Goal: Task Accomplishment & Management: Manage account settings

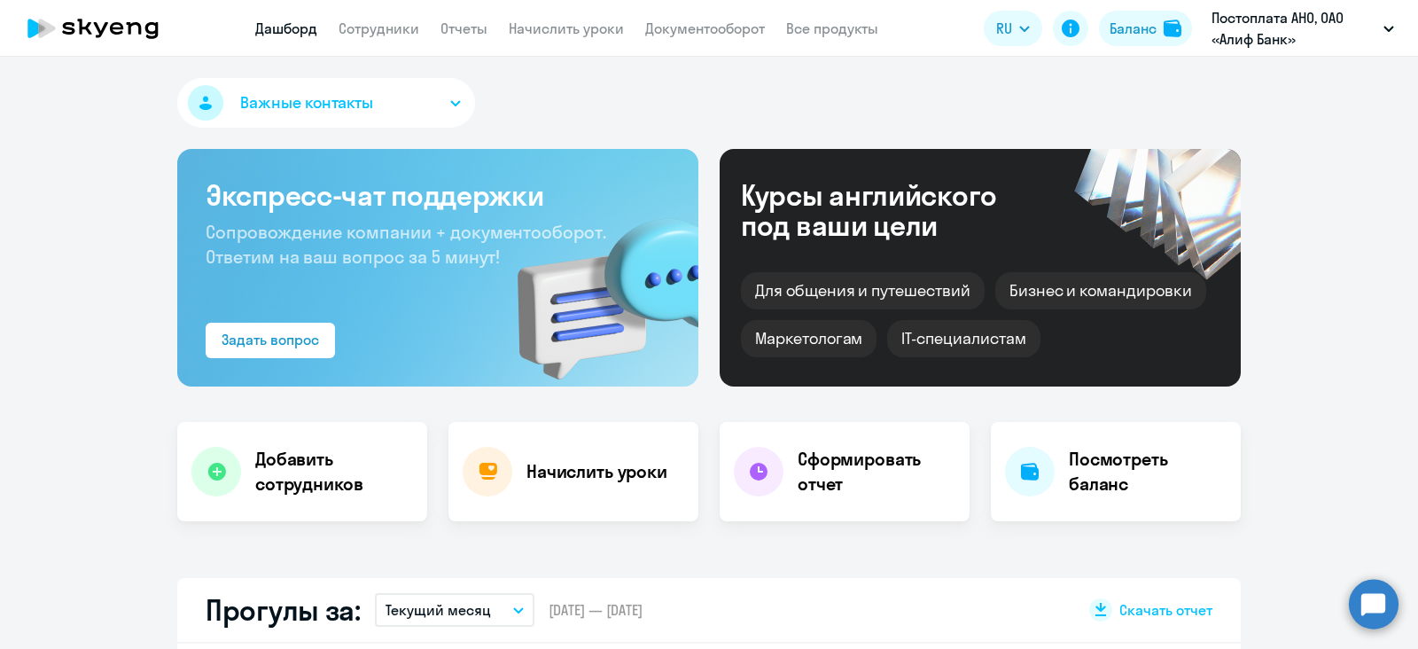
click at [371, 35] on link "Сотрудники" at bounding box center [379, 29] width 81 height 18
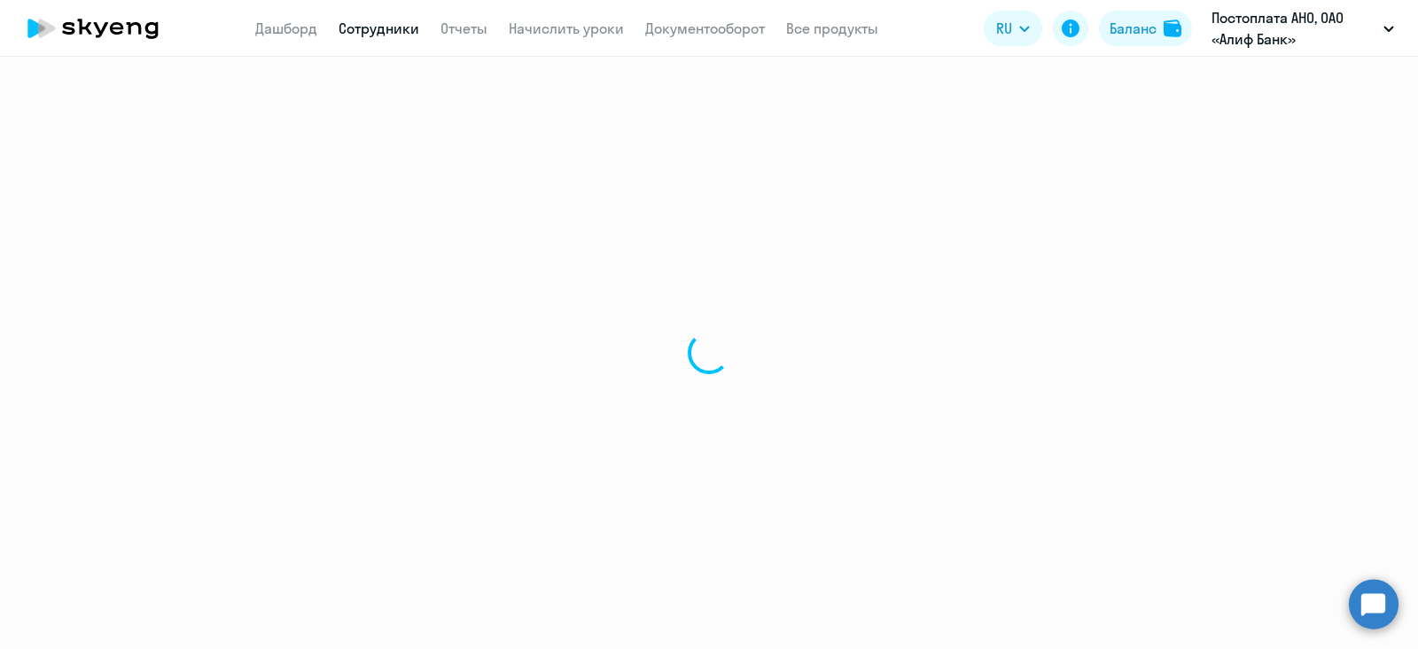
select select "30"
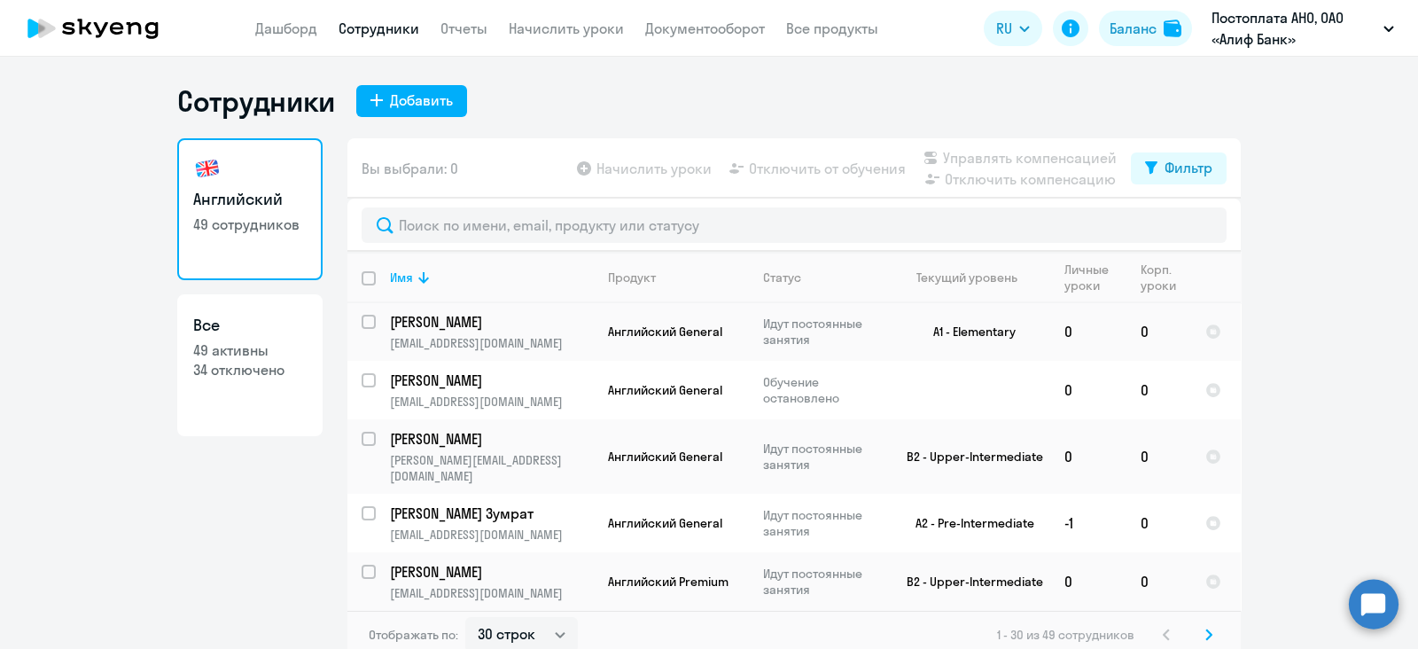
scroll to position [554, 0]
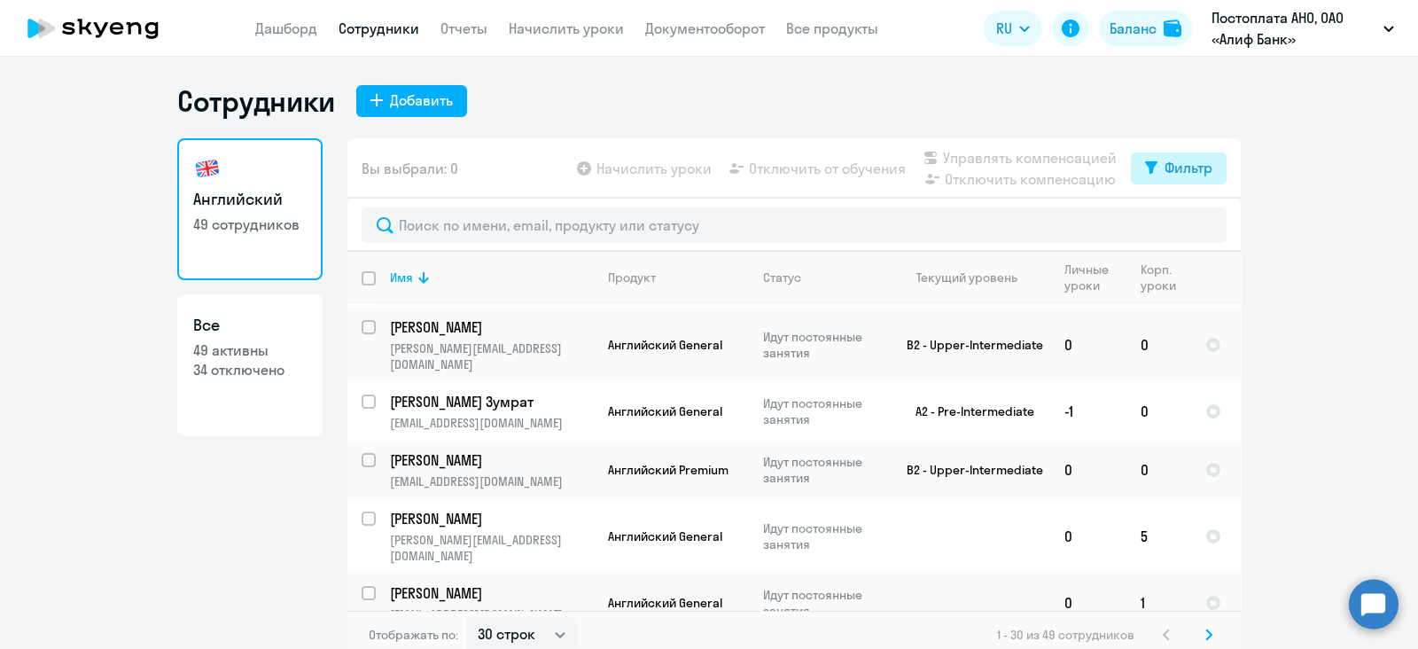
click at [1148, 174] on icon at bounding box center [1151, 167] width 12 height 13
click at [362, 394] on input "select row 37537166" at bounding box center [379, 411] width 35 height 35
checkbox input "true"
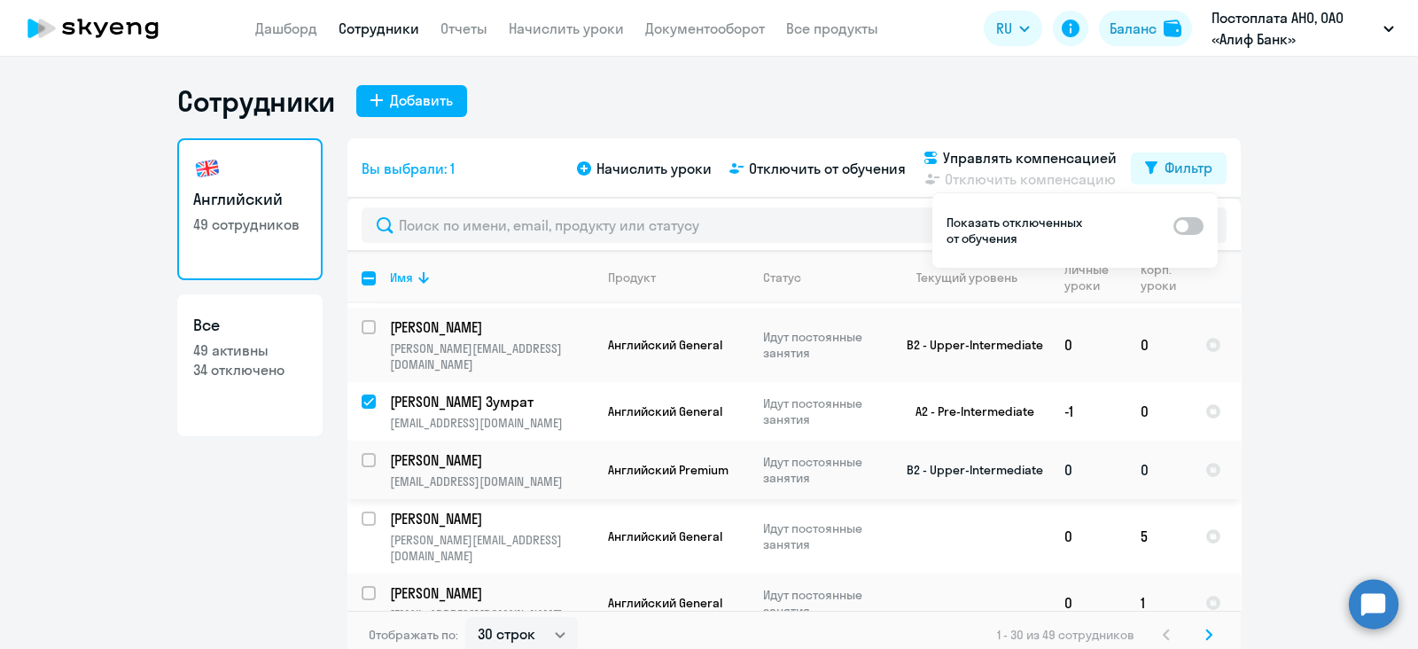
click at [363, 453] on input "select row 18995865" at bounding box center [379, 470] width 35 height 35
checkbox input "true"
click at [362, 511] on input "select row 37909613" at bounding box center [379, 528] width 35 height 35
checkbox input "true"
click at [362, 586] on input "select row 38040734" at bounding box center [379, 603] width 35 height 35
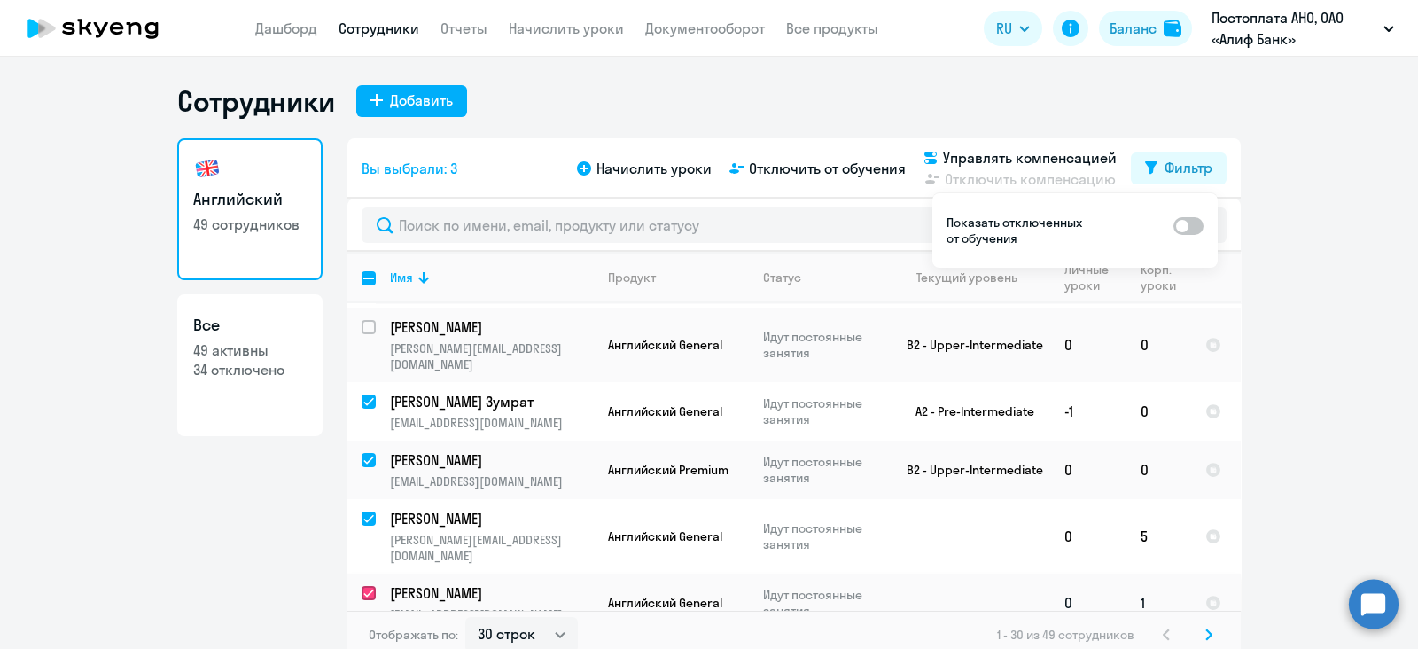
checkbox input "true"
click at [352, 630] on div at bounding box center [369, 651] width 43 height 43
checkbox input "true"
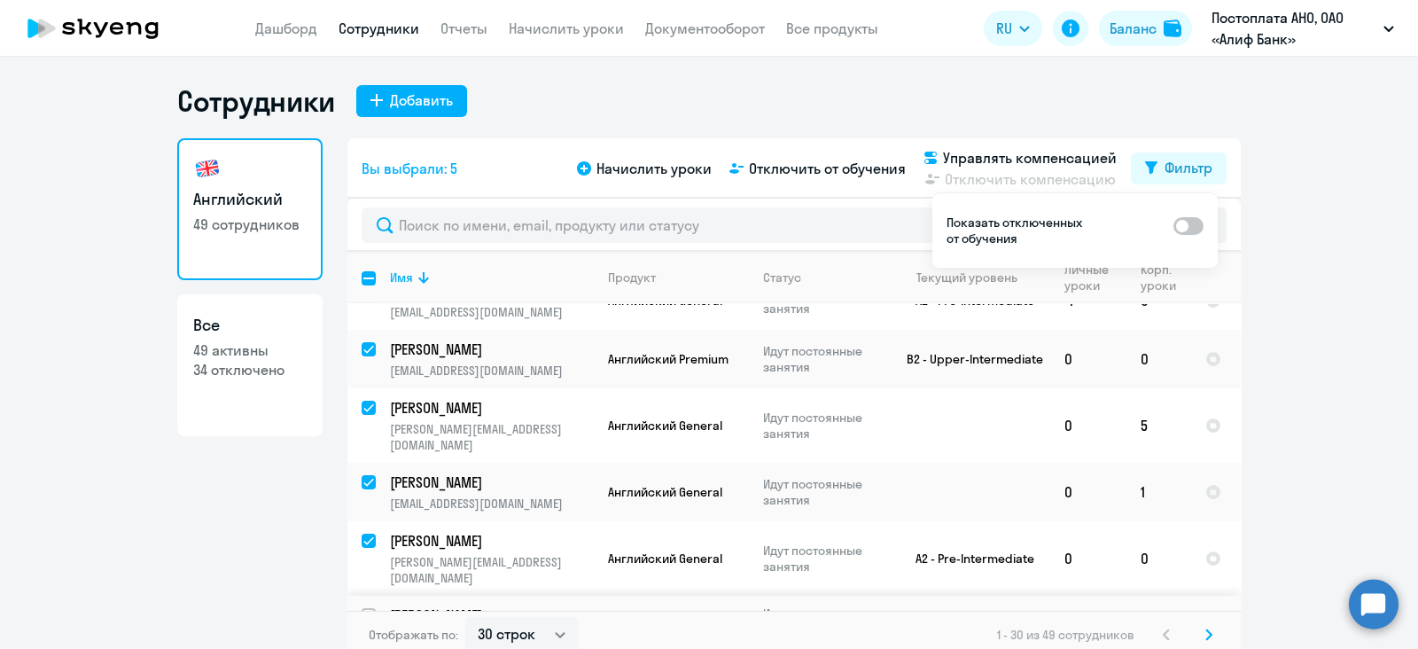
click at [376, 596] on td "[PERSON_NAME] [PERSON_NAME][EMAIL_ADDRESS][DOMAIN_NAME]" at bounding box center [485, 647] width 218 height 103
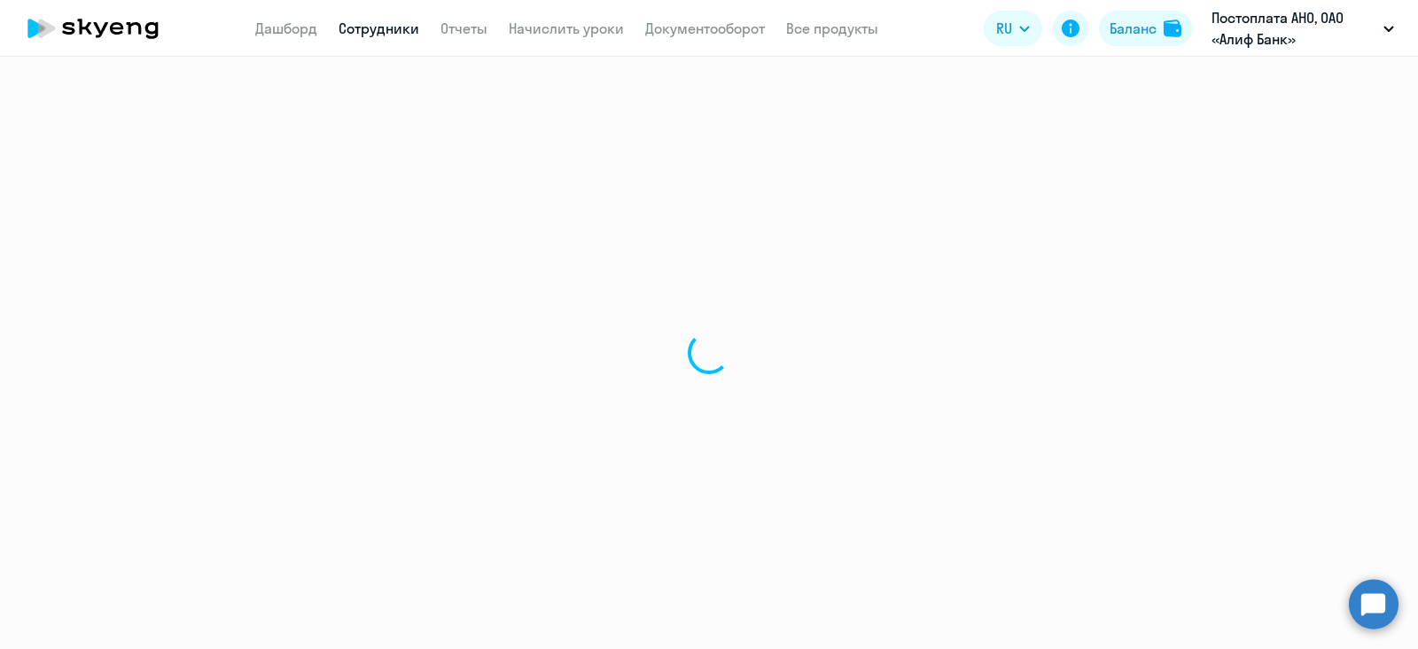
select select "english"
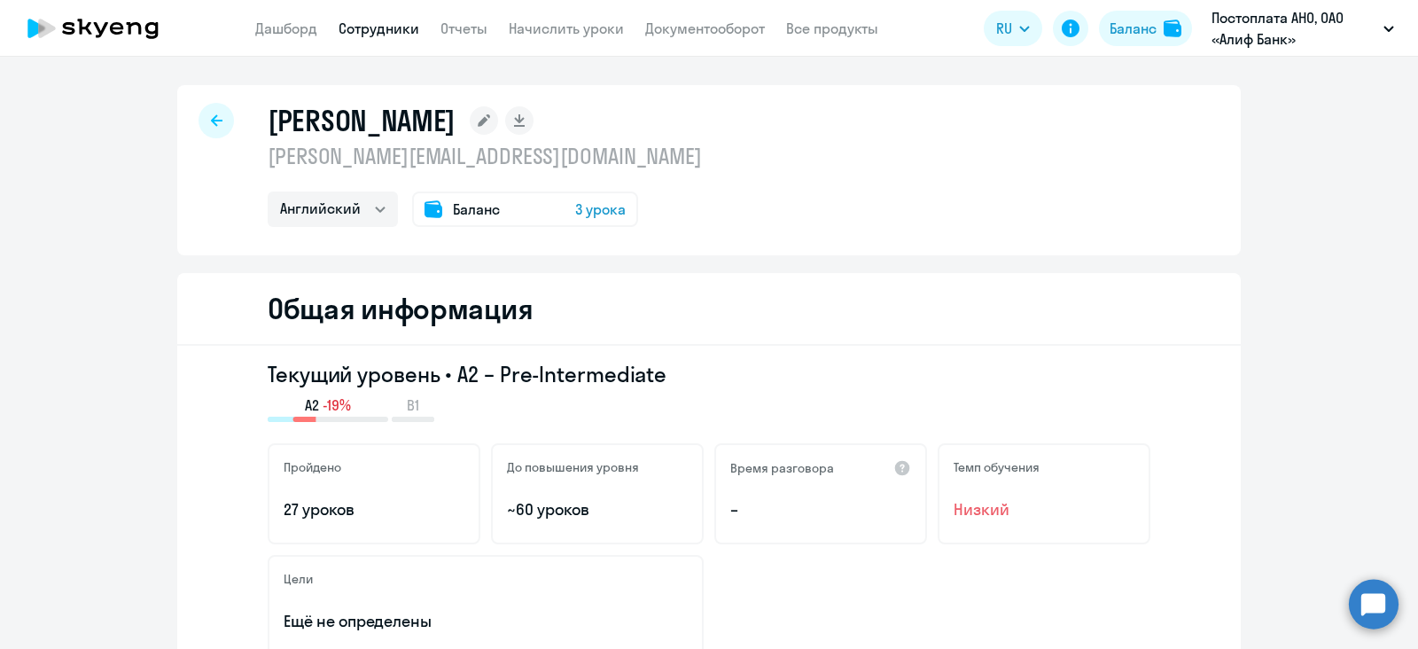
select select "30"
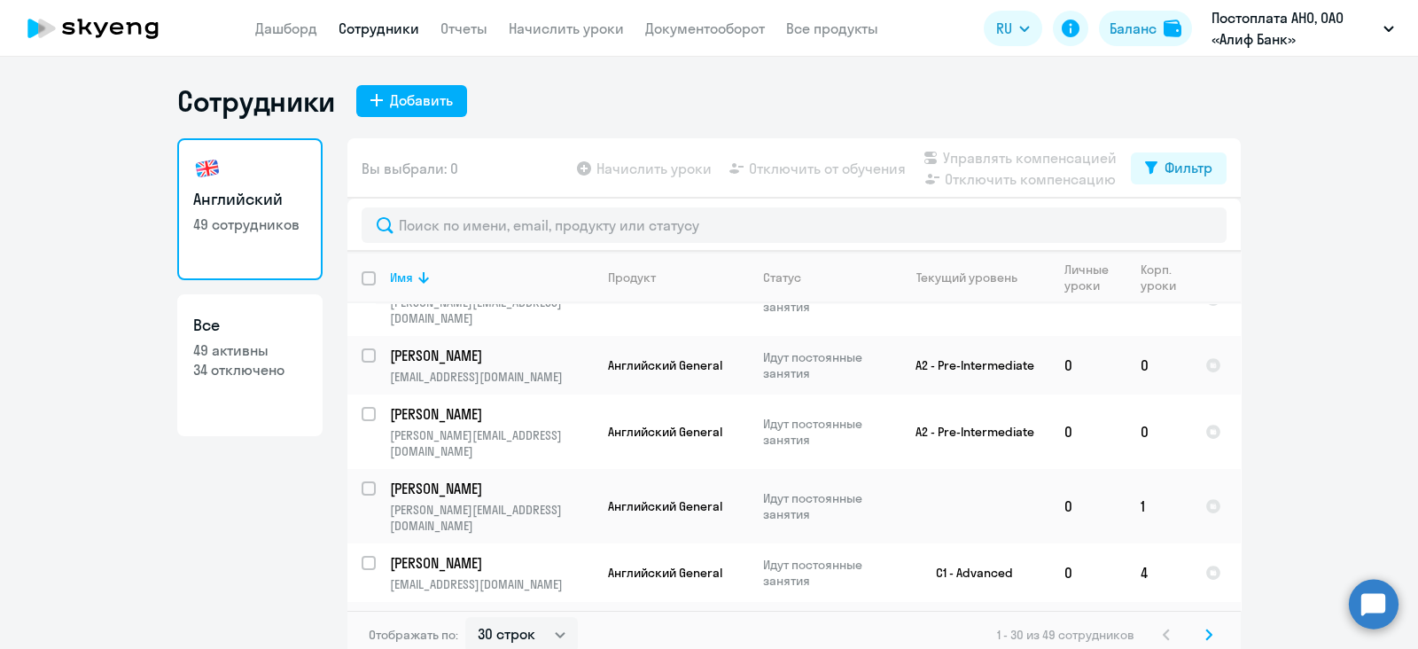
scroll to position [1478, 0]
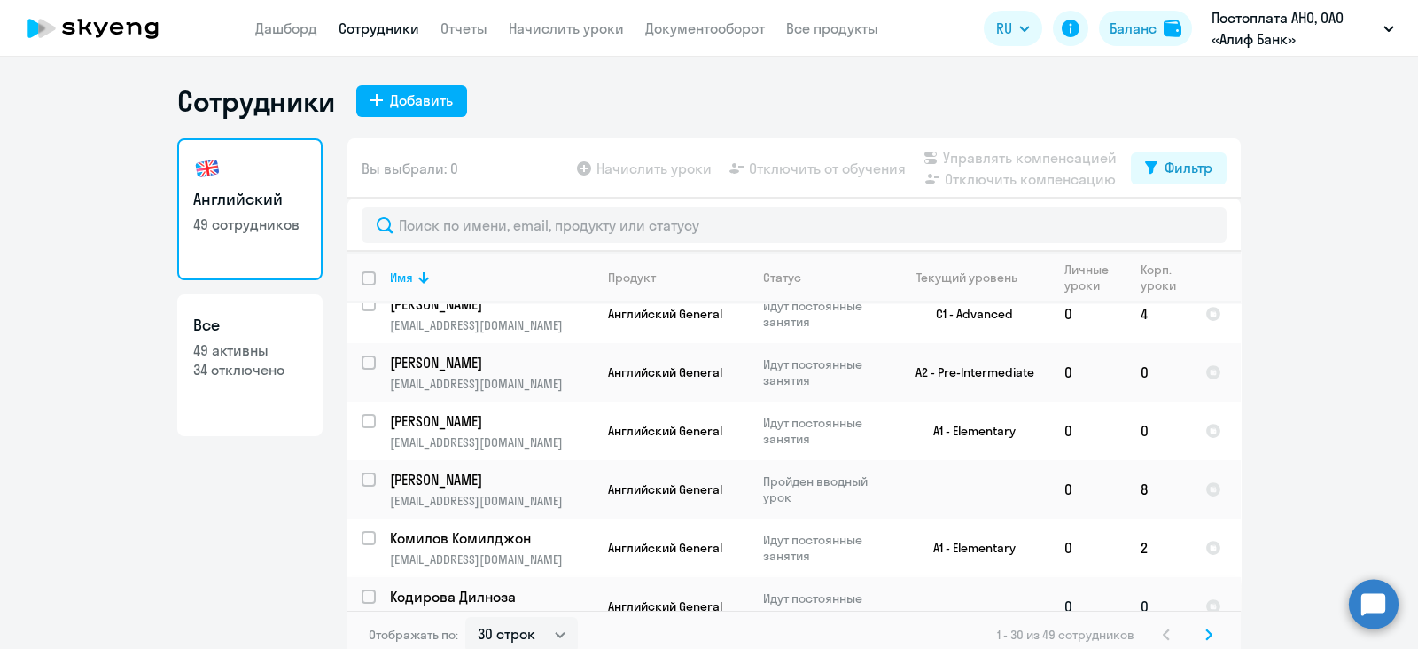
click at [363, 589] on input "select row 38236667" at bounding box center [379, 606] width 35 height 35
checkbox input "true"
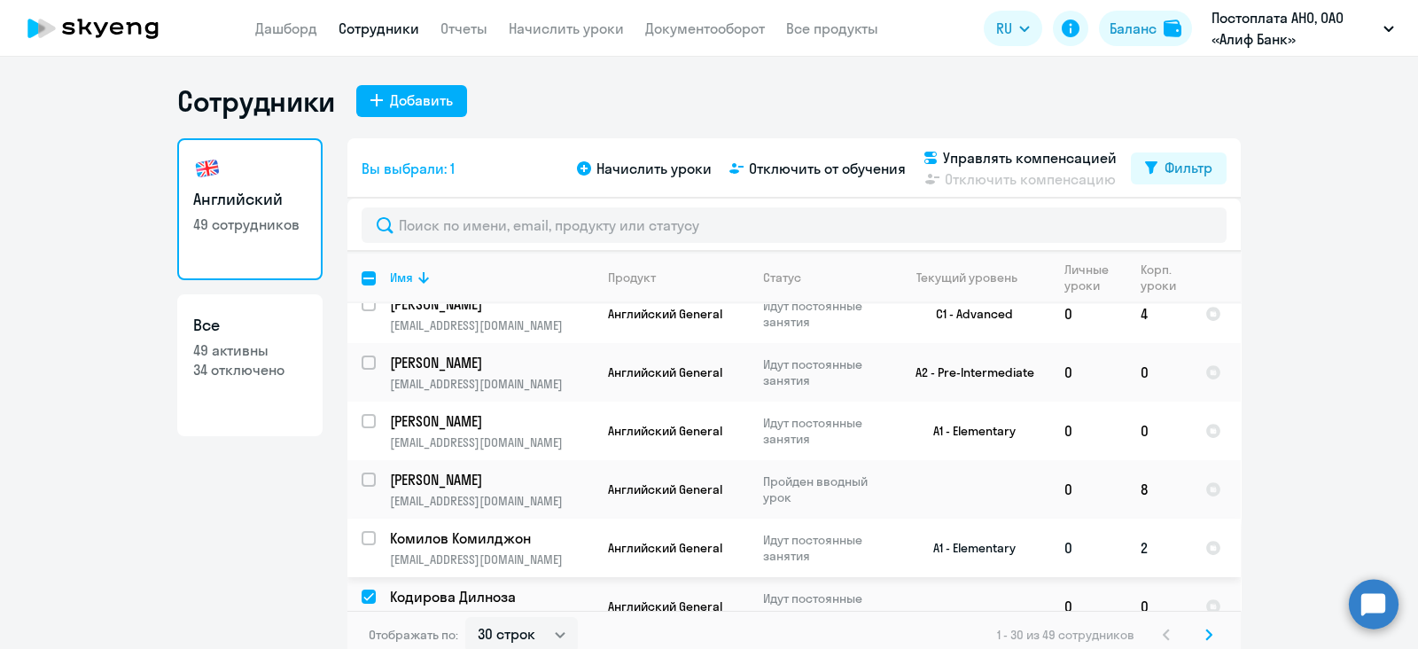
click at [362, 531] on input "select row 37537204" at bounding box center [379, 548] width 35 height 35
checkbox input "true"
click at [362, 472] on input "select row 38252654" at bounding box center [379, 489] width 35 height 35
checkbox input "true"
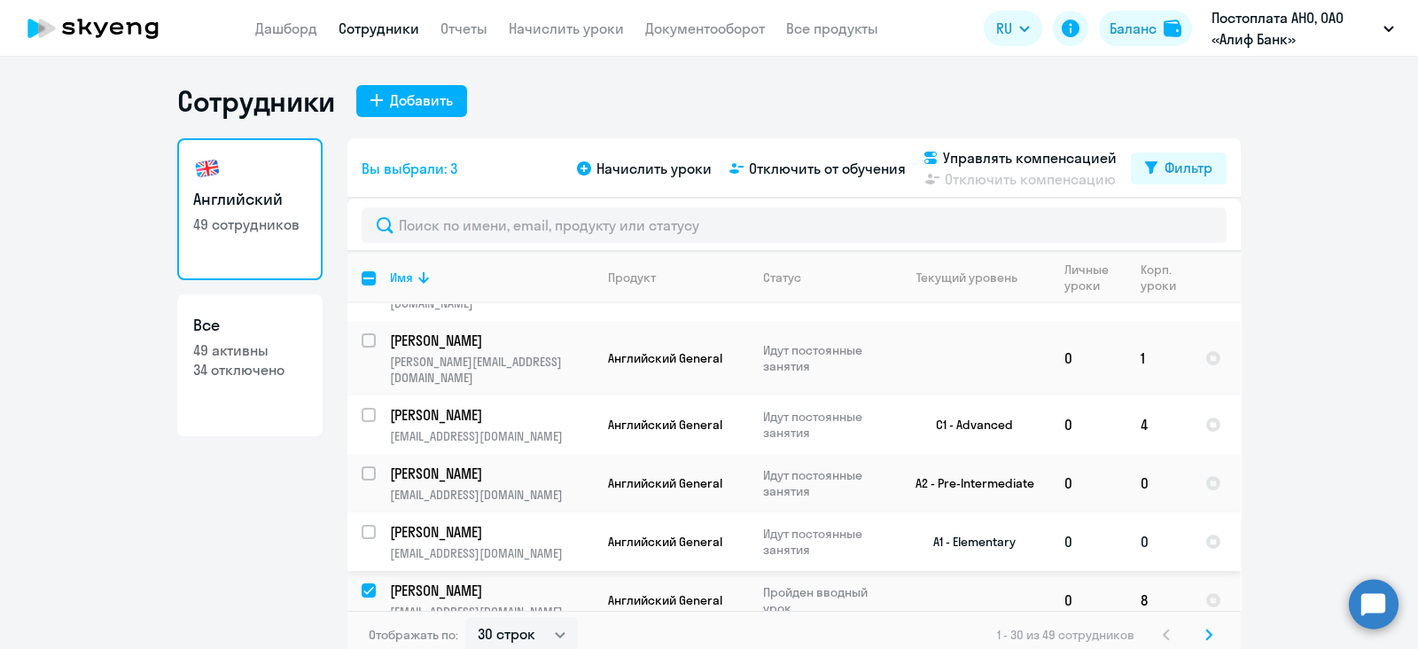
click at [365, 525] on input "select row 37543995" at bounding box center [379, 542] width 35 height 35
checkbox input "true"
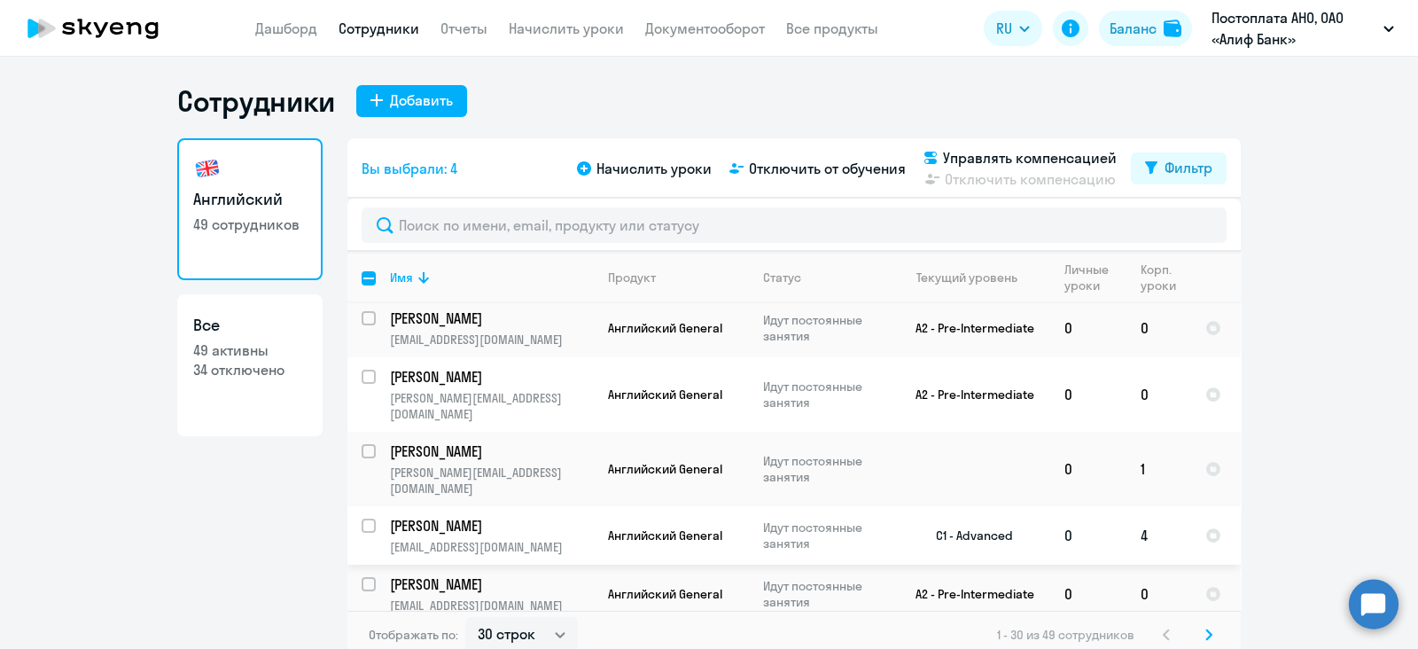
click at [362, 519] on input "select row 20204663" at bounding box center [379, 536] width 35 height 35
checkbox input "true"
click at [376, 432] on td "[PERSON_NAME] [PERSON_NAME][EMAIL_ADDRESS][DOMAIN_NAME]" at bounding box center [485, 469] width 218 height 74
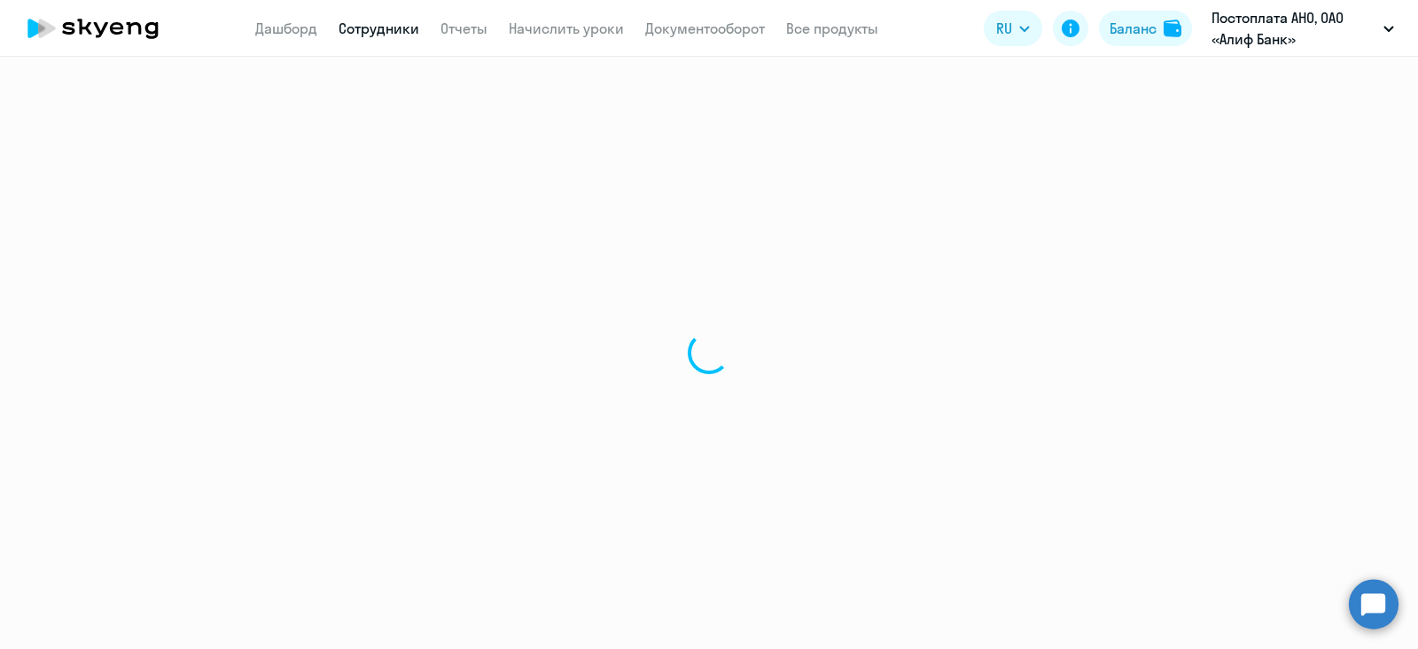
select select "english"
select select "30"
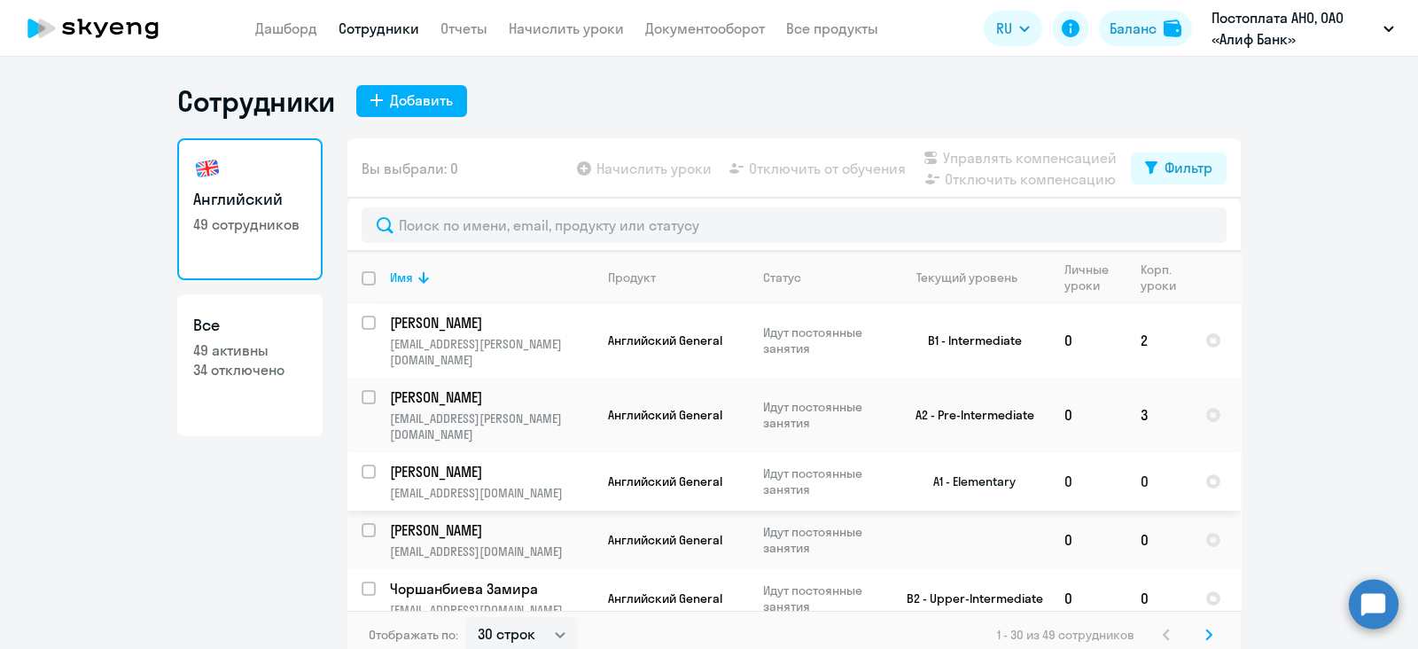
click at [362, 465] on input "select row 37102119" at bounding box center [379, 482] width 35 height 35
checkbox input "true"
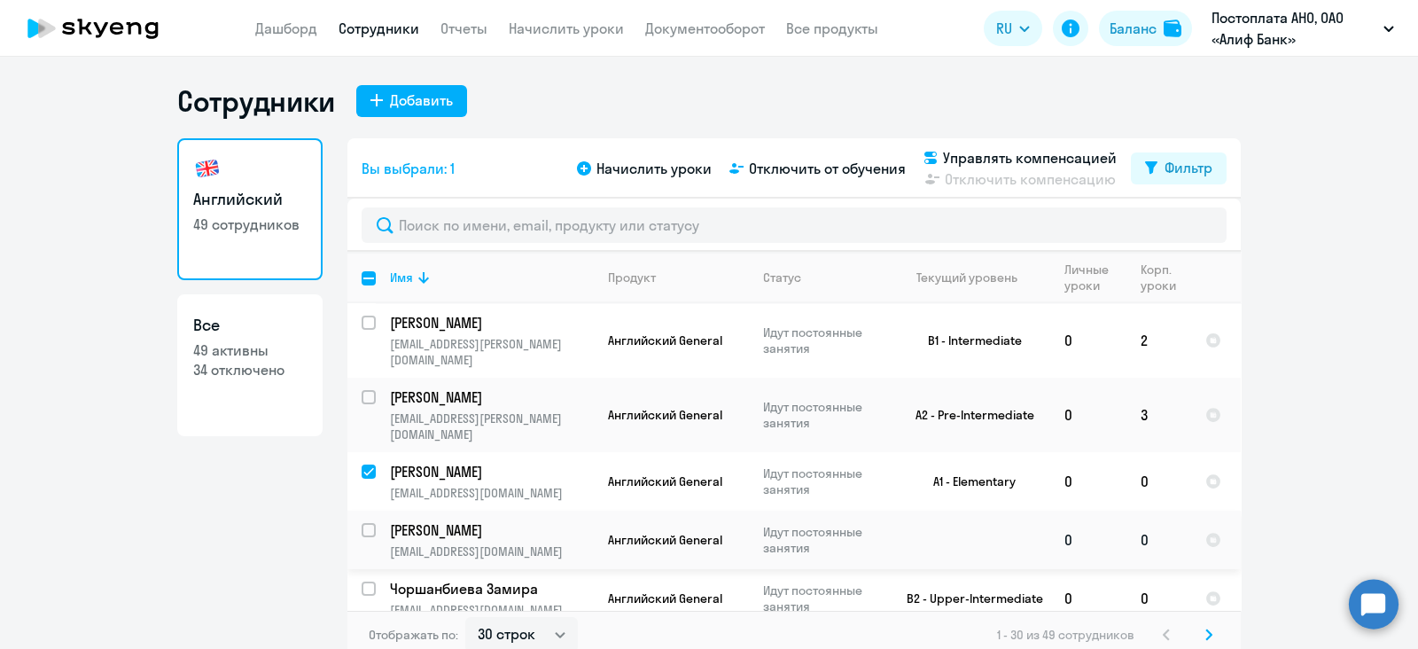
click at [365, 523] on input "select row 20252669" at bounding box center [379, 540] width 35 height 35
checkbox input "true"
click at [794, 175] on span "Отключить от обучения" at bounding box center [827, 168] width 157 height 21
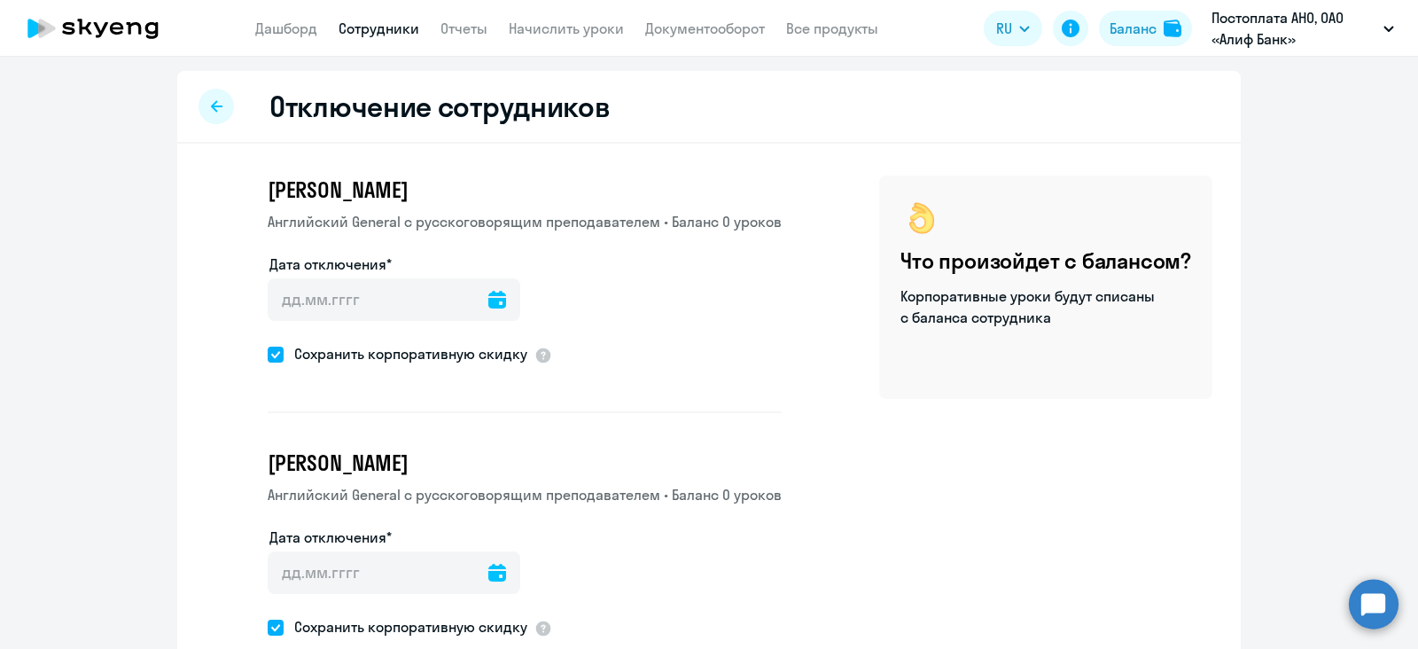
scroll to position [112, 0]
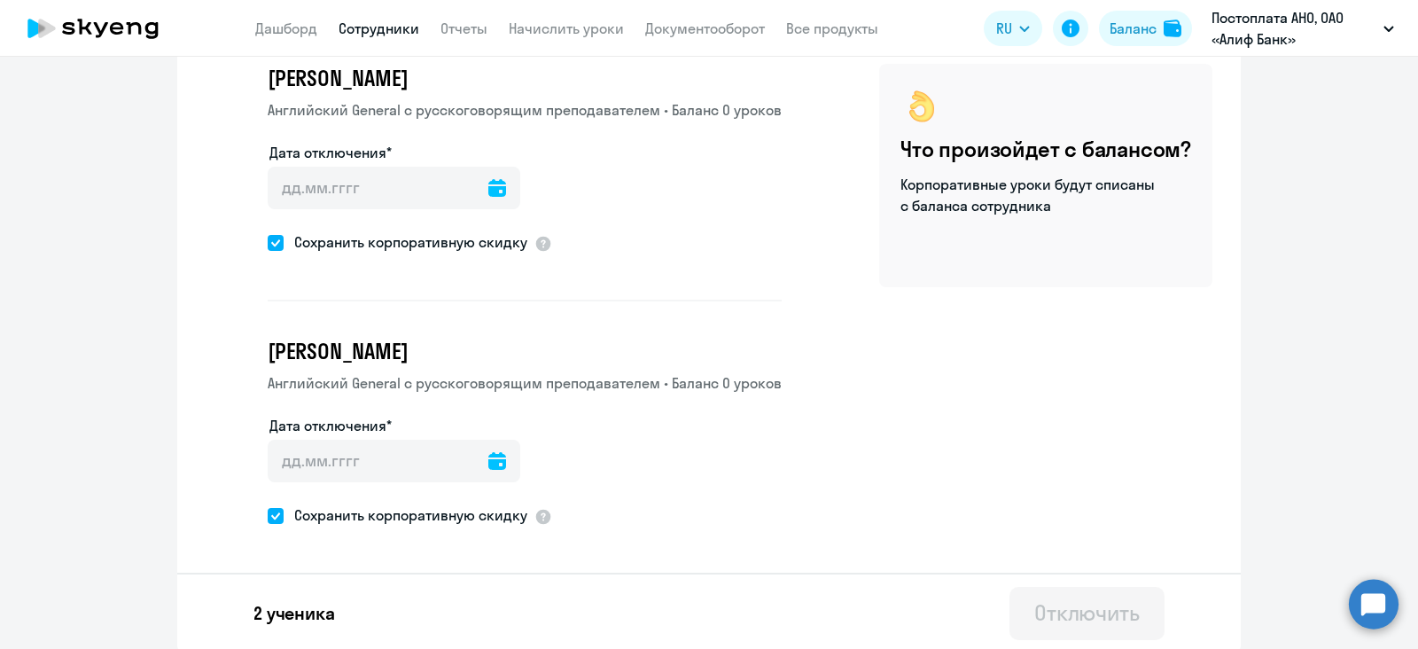
click at [488, 185] on icon at bounding box center [497, 188] width 18 height 18
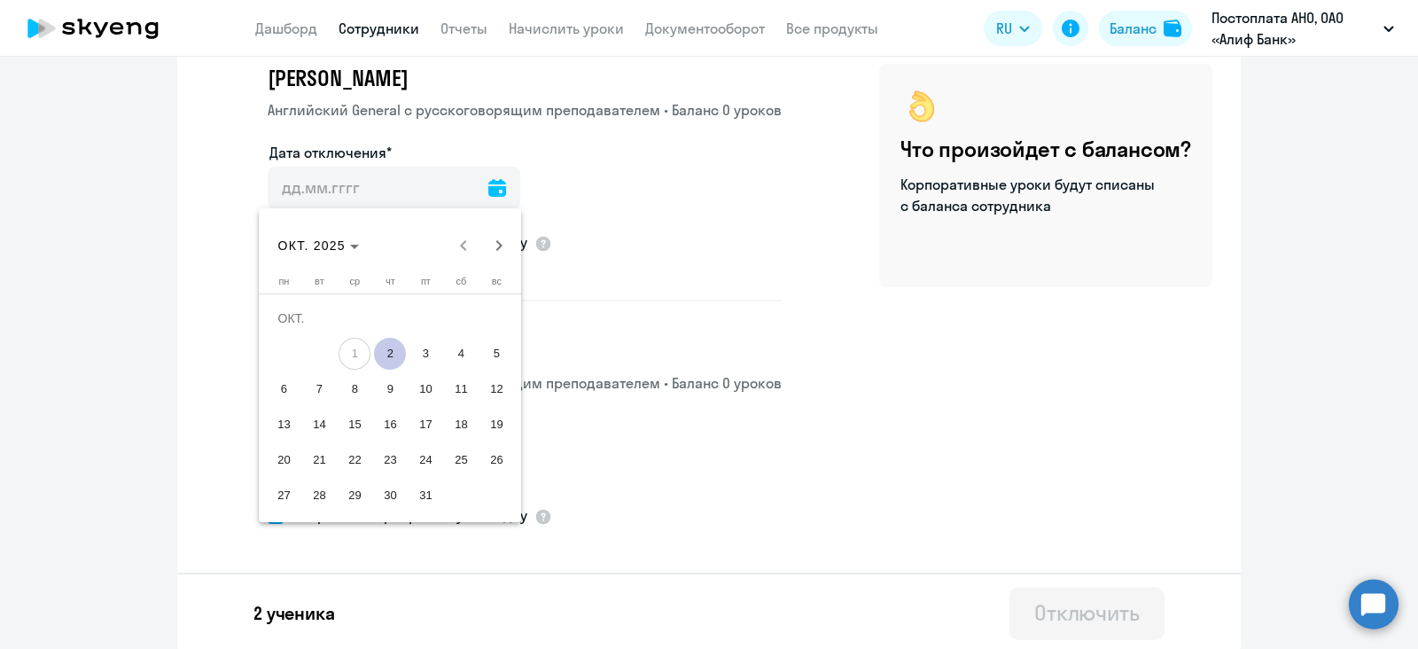
click at [386, 361] on span "2" at bounding box center [390, 354] width 32 height 32
type input "[DATE]"
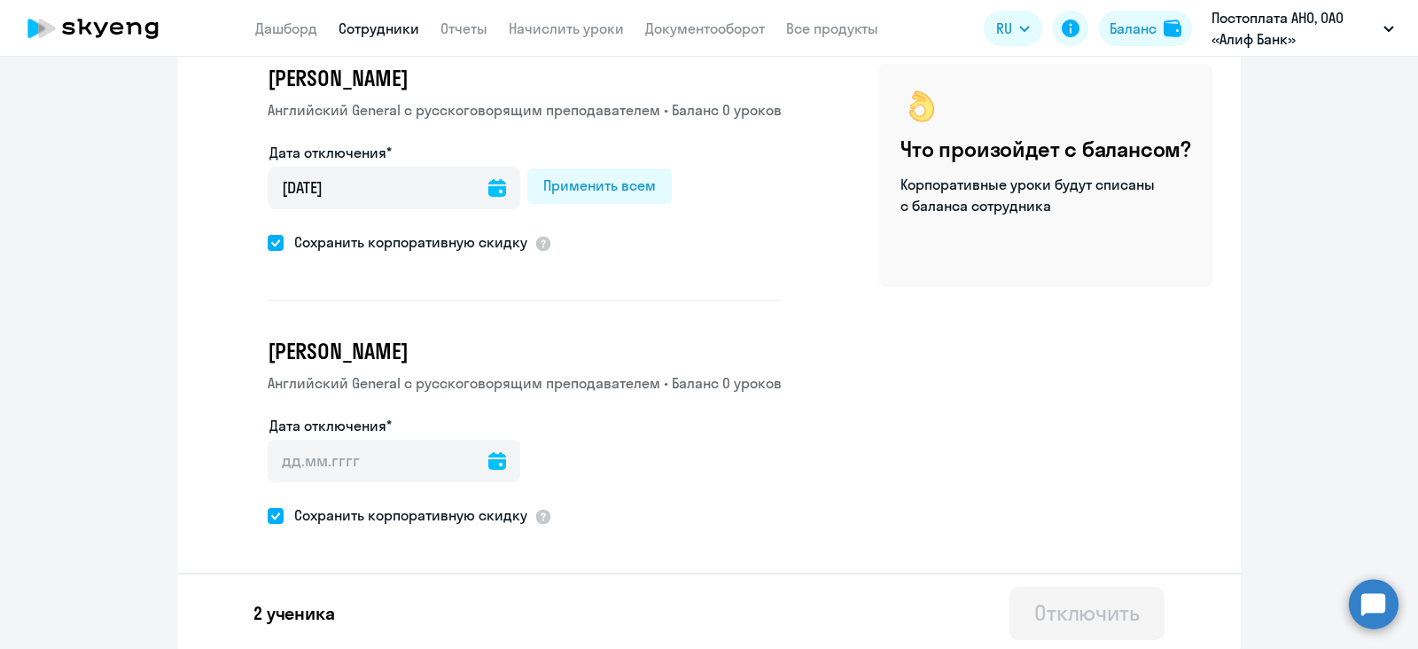
click at [488, 464] on icon at bounding box center [497, 461] width 18 height 18
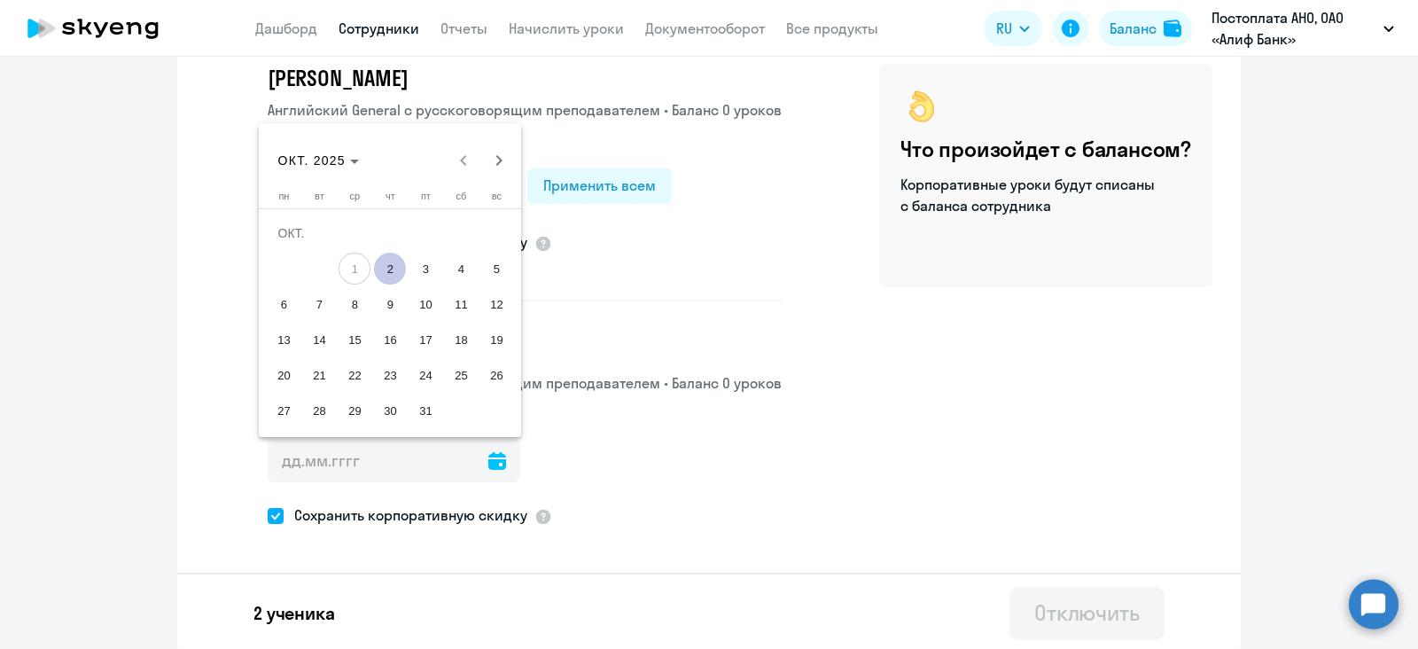
click at [396, 271] on span "2" at bounding box center [390, 269] width 32 height 32
type input "[DATE]"
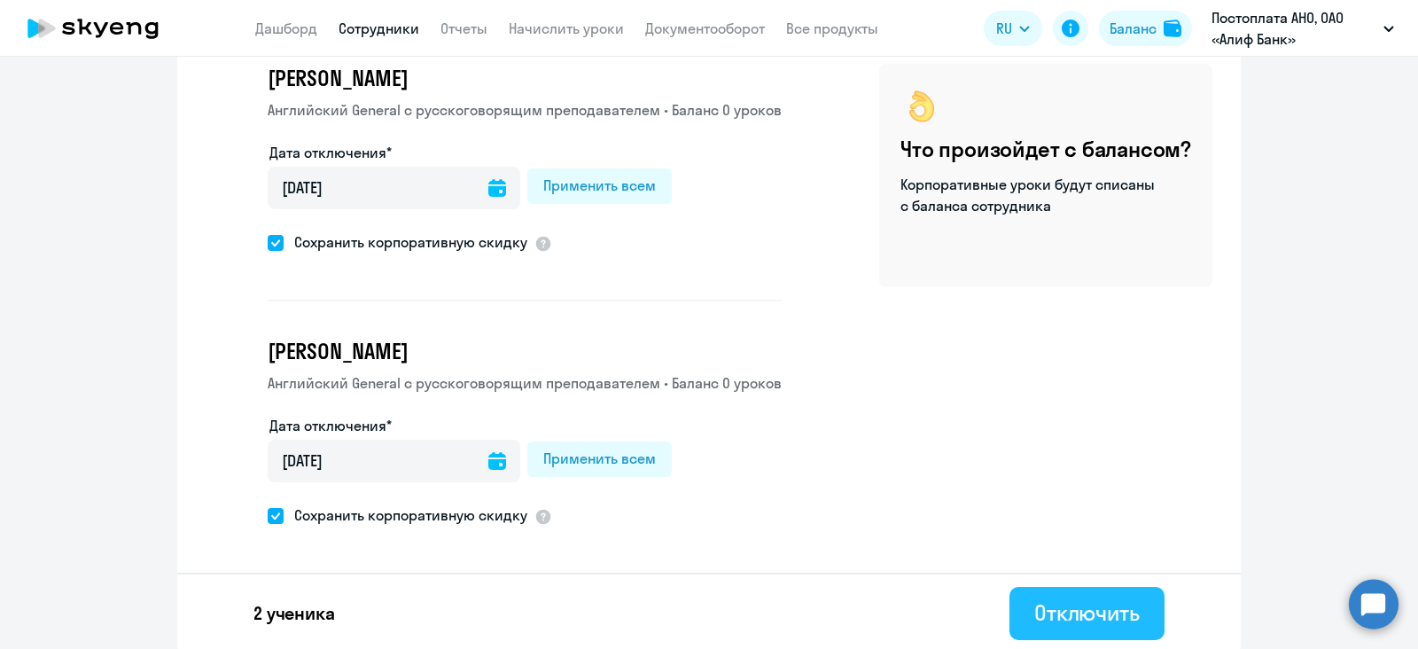
click at [1058, 605] on div "Отключить" at bounding box center [1086, 612] width 105 height 28
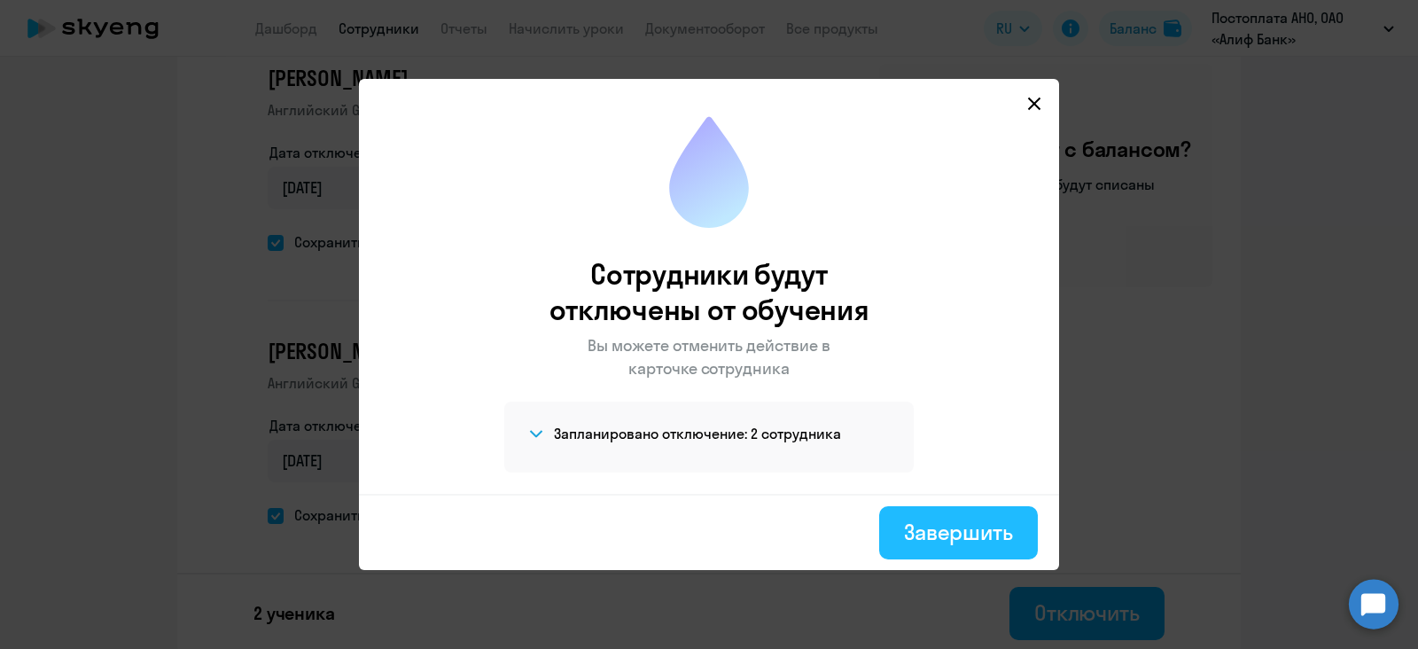
click at [944, 540] on div "Завершить" at bounding box center [958, 532] width 109 height 28
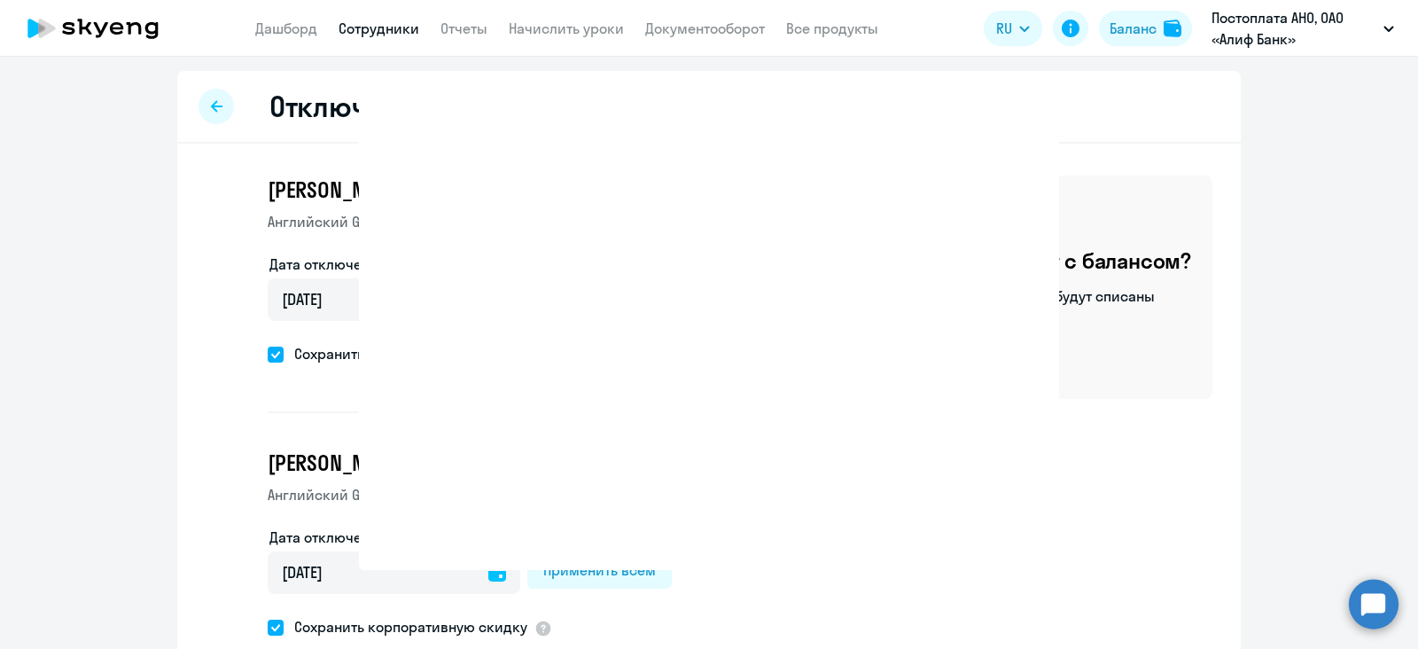
select select "30"
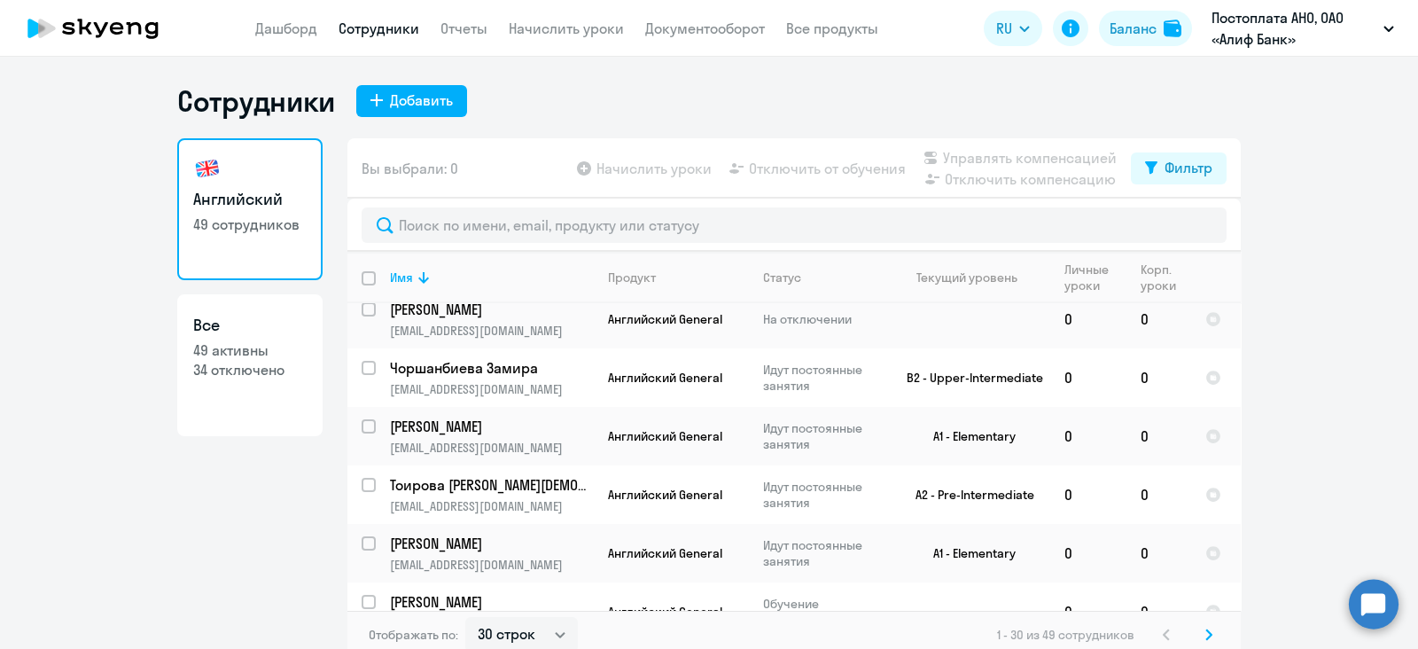
scroll to position [110, 0]
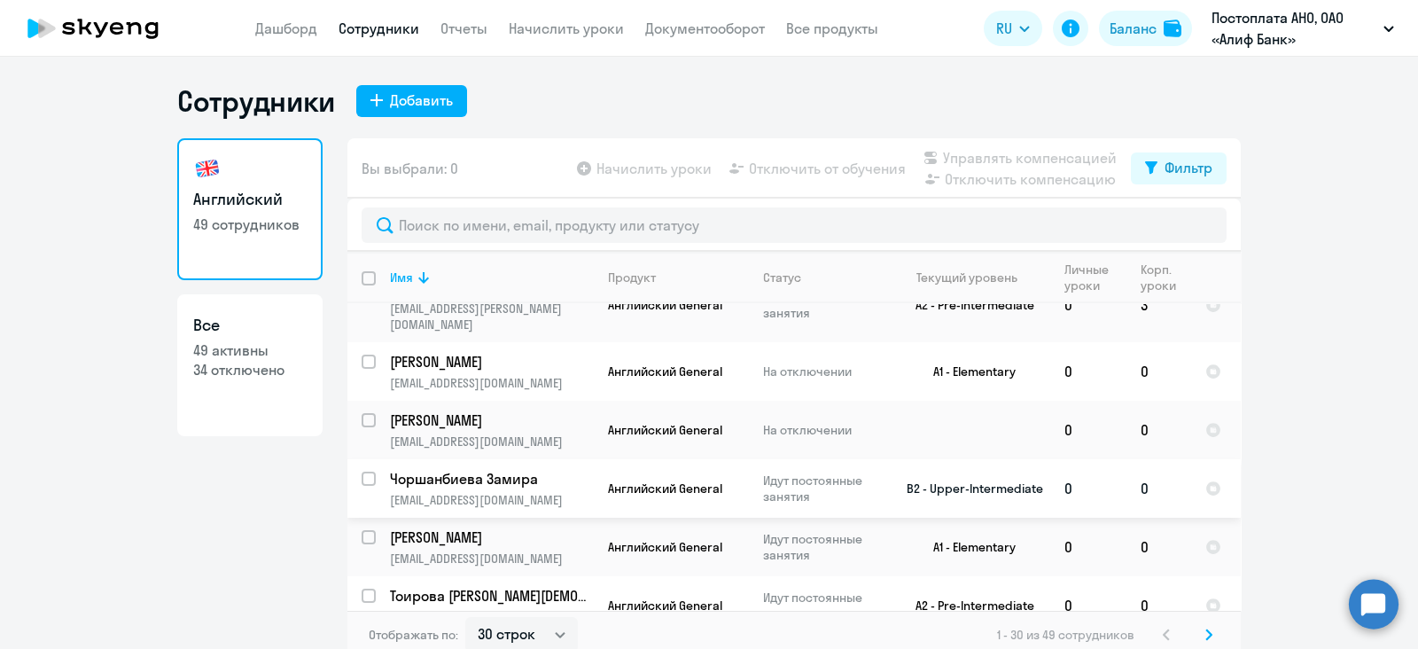
click at [362, 472] on input "select row 20088329" at bounding box center [379, 489] width 35 height 35
checkbox input "true"
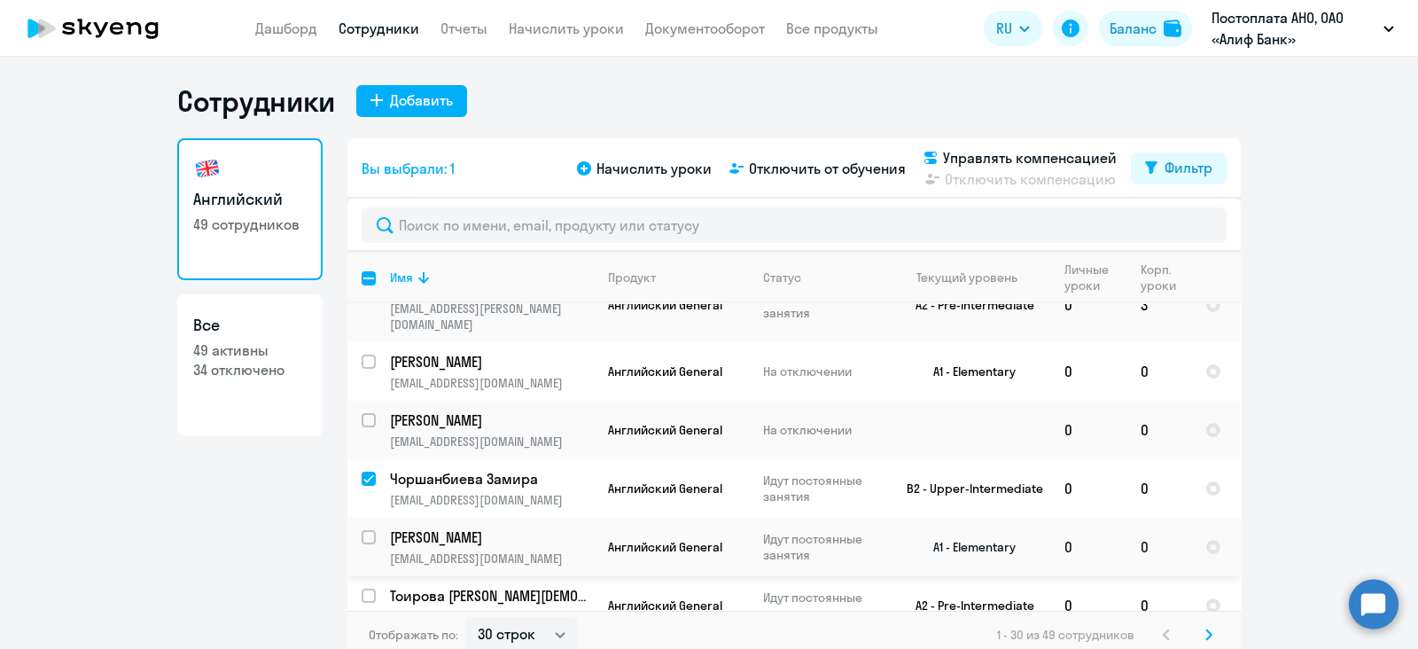
click at [362, 530] on input "select row 37909723" at bounding box center [379, 547] width 35 height 35
checkbox input "true"
click at [362, 589] on input "select row 1053579" at bounding box center [379, 606] width 35 height 35
checkbox input "true"
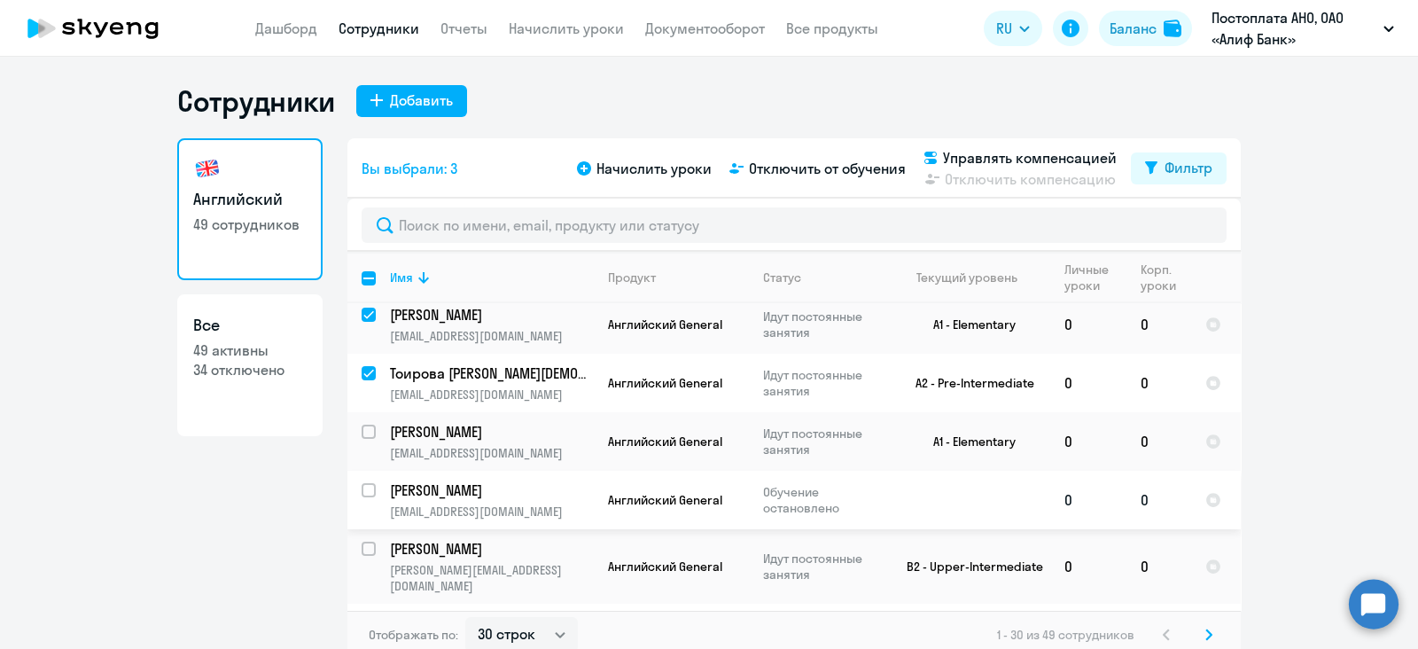
click at [362, 483] on input "select row 37589229" at bounding box center [379, 500] width 35 height 35
checkbox input "true"
click at [362, 425] on input "select row 40012565" at bounding box center [379, 442] width 35 height 35
click at [362, 425] on input "deselect row 40012565" at bounding box center [379, 442] width 35 height 35
checkbox input "false"
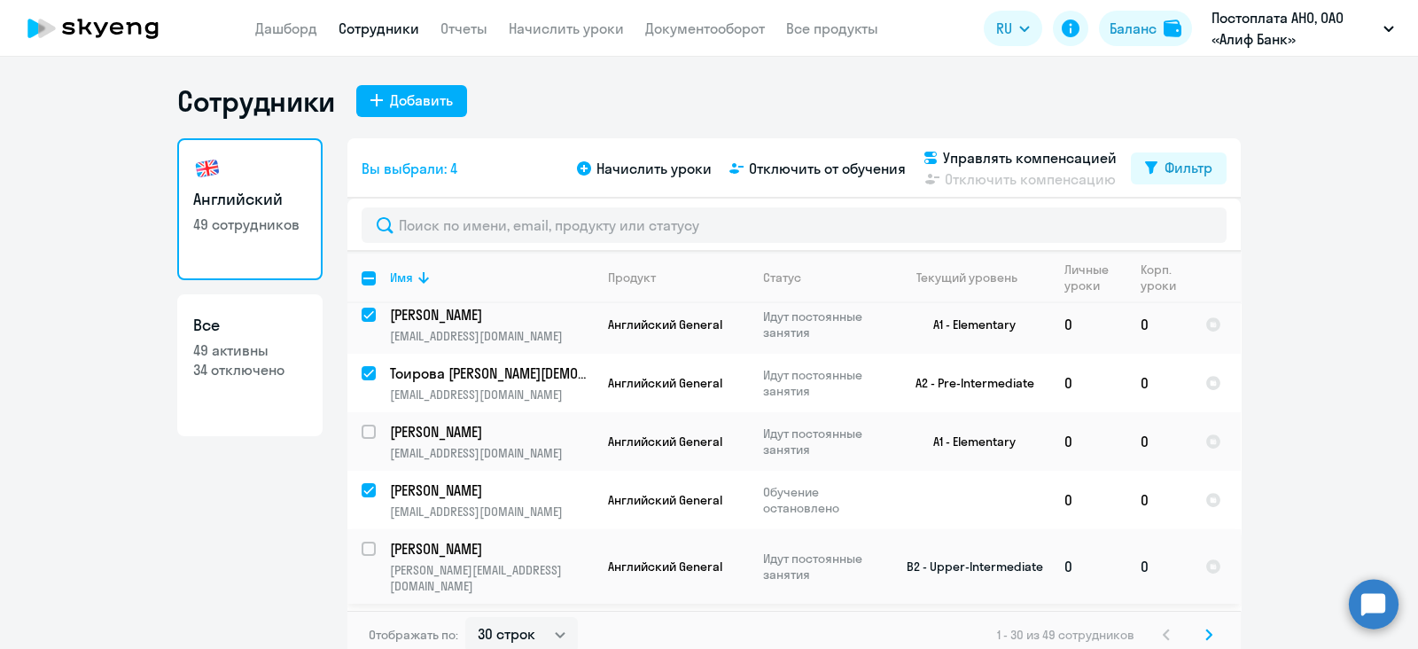
click at [362, 542] on input "select row 20193497" at bounding box center [379, 559] width 35 height 35
checkbox input "true"
click at [362, 616] on input "select row 37537166" at bounding box center [379, 633] width 35 height 35
checkbox input "true"
click at [806, 170] on span "Отключить от обучения" at bounding box center [827, 168] width 157 height 21
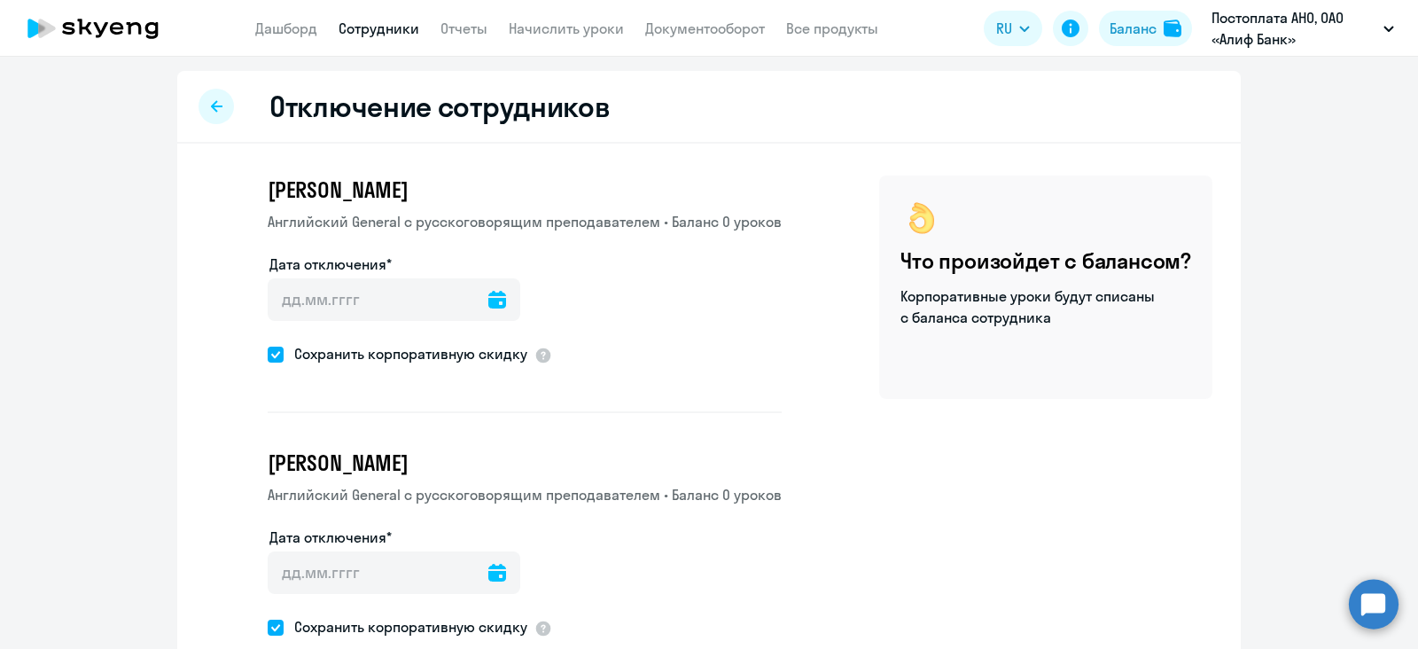
click at [488, 293] on icon at bounding box center [497, 300] width 18 height 18
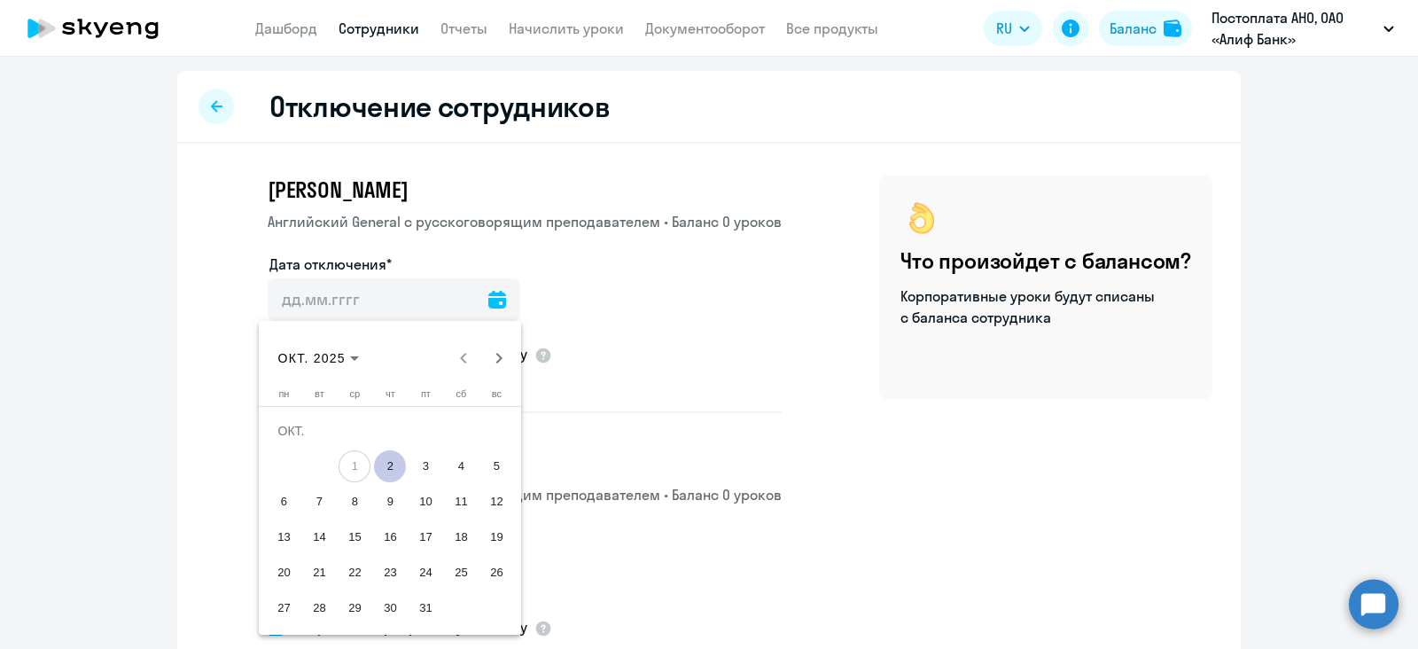
click at [388, 472] on span "2" at bounding box center [390, 466] width 32 height 32
type input "[DATE]"
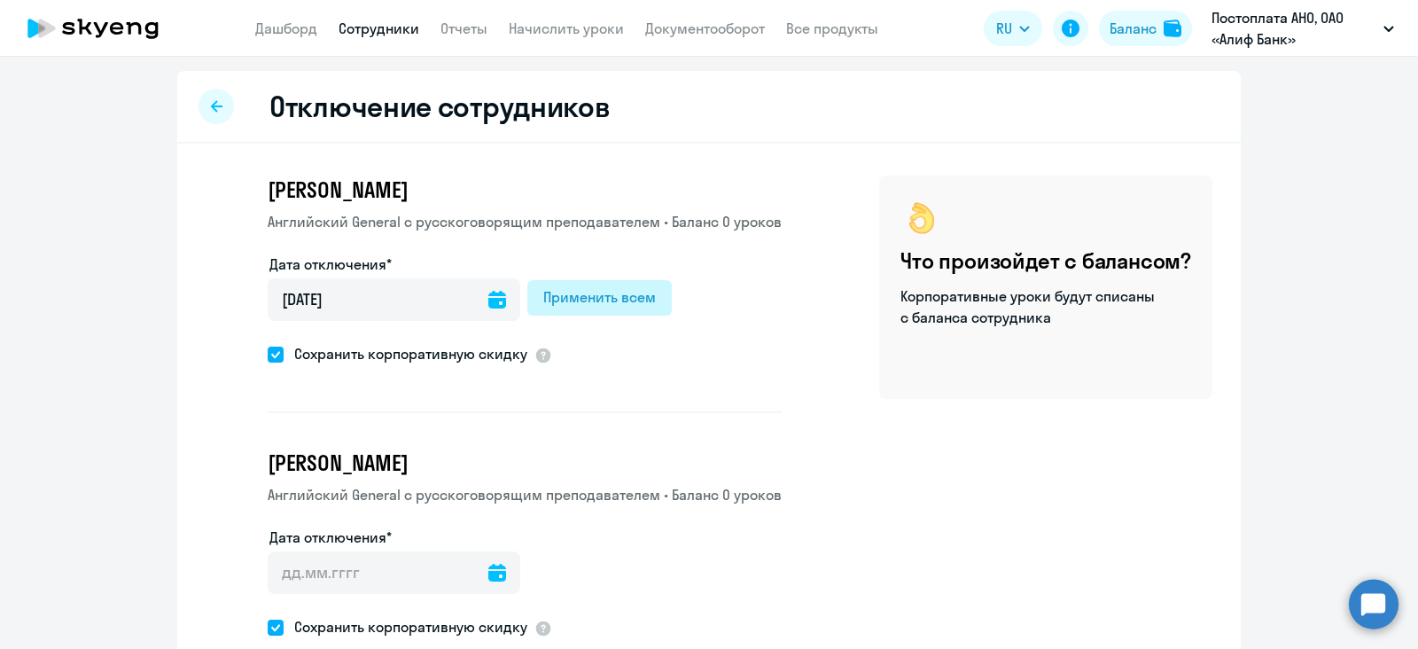
click at [585, 291] on div "Применить всем" at bounding box center [599, 296] width 113 height 21
type input "[DATE]"
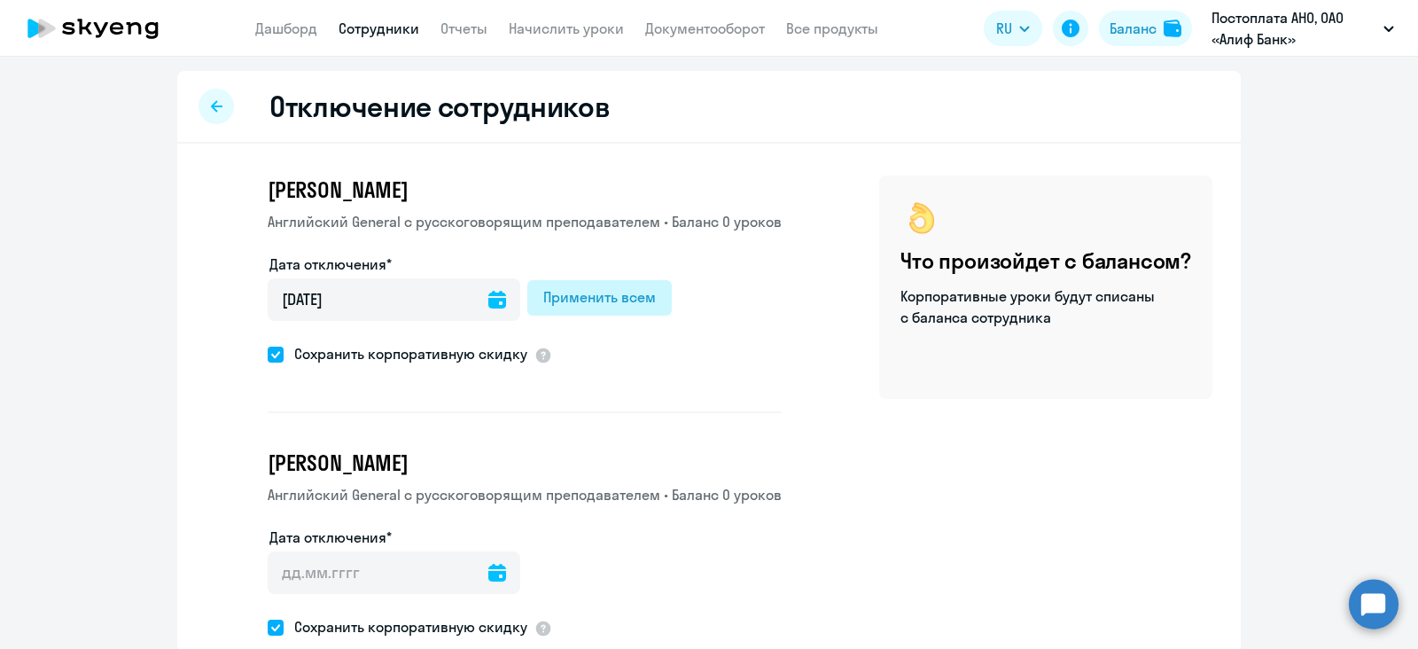
type input "[DATE]"
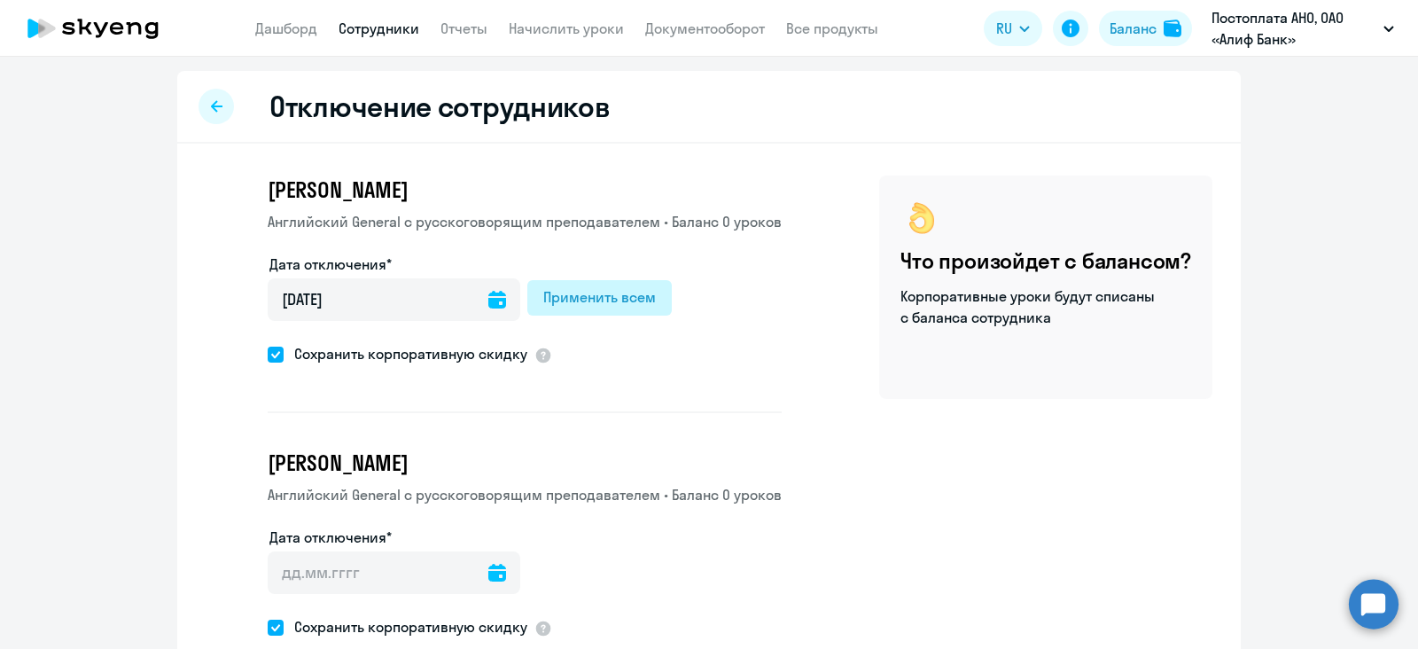
type input "[DATE]"
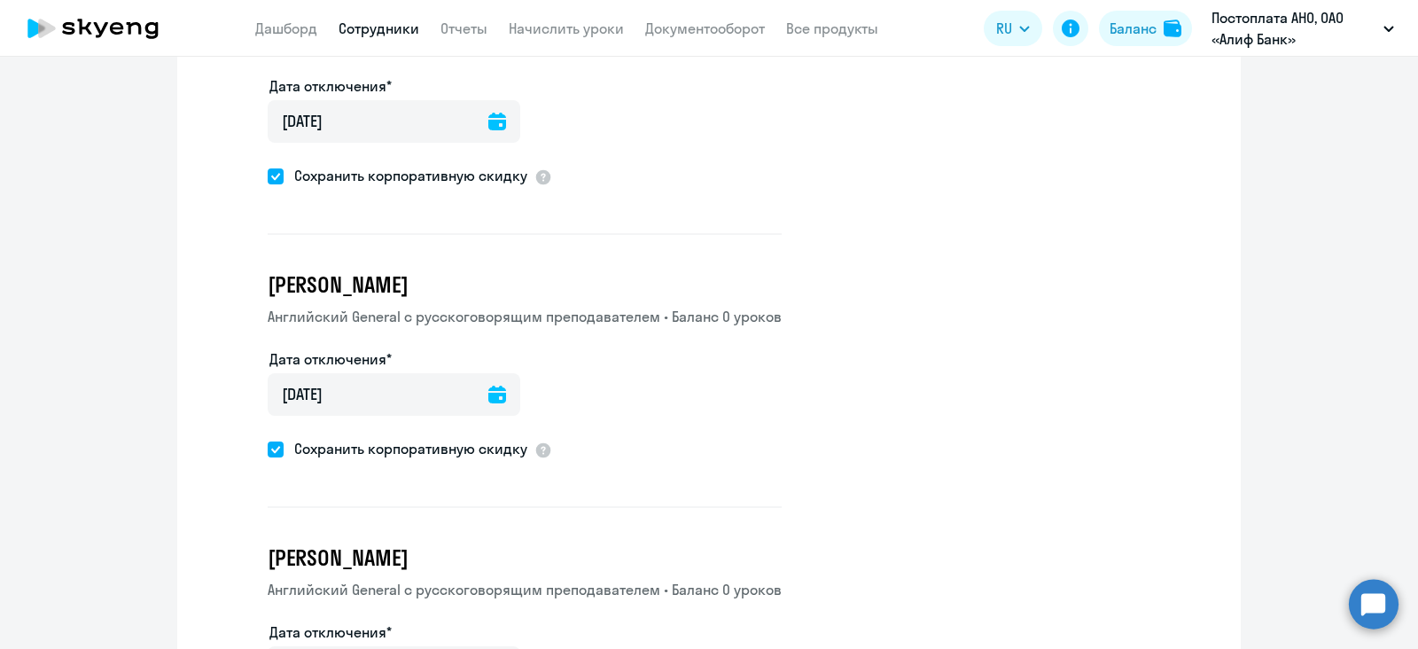
scroll to position [1198, 0]
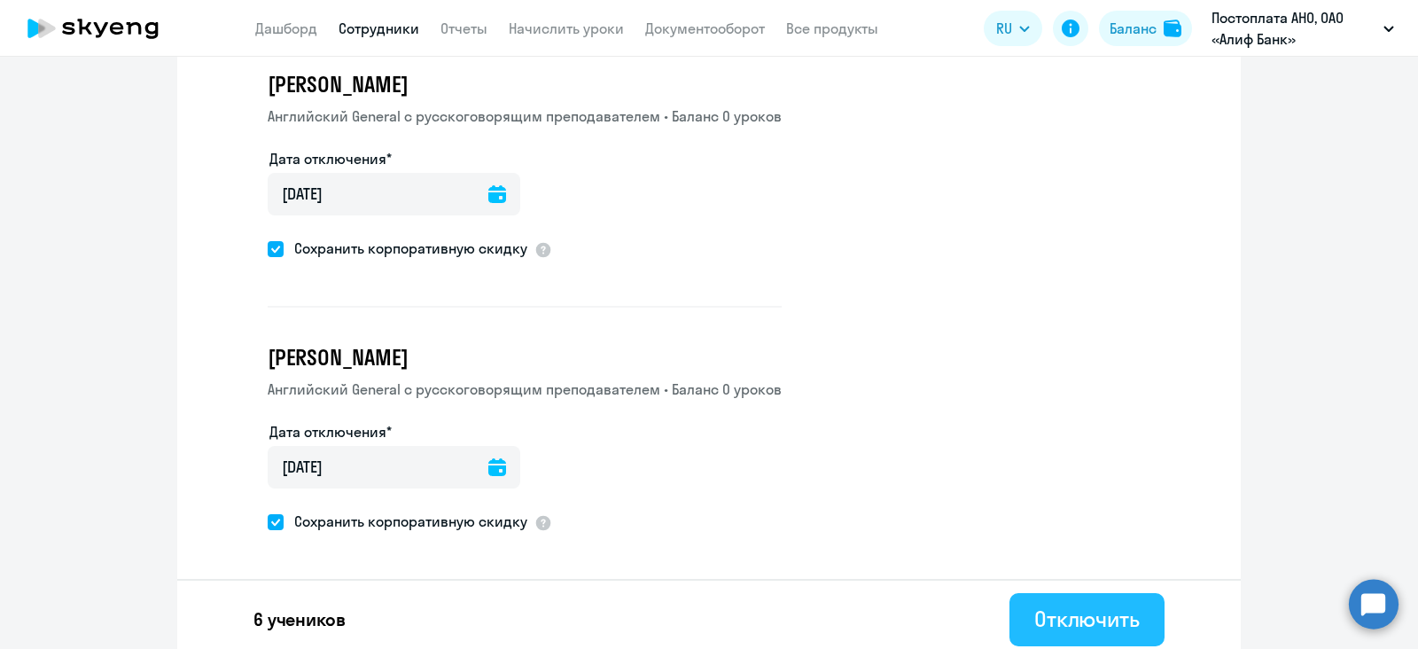
click at [1049, 613] on div "Отключить" at bounding box center [1086, 619] width 105 height 28
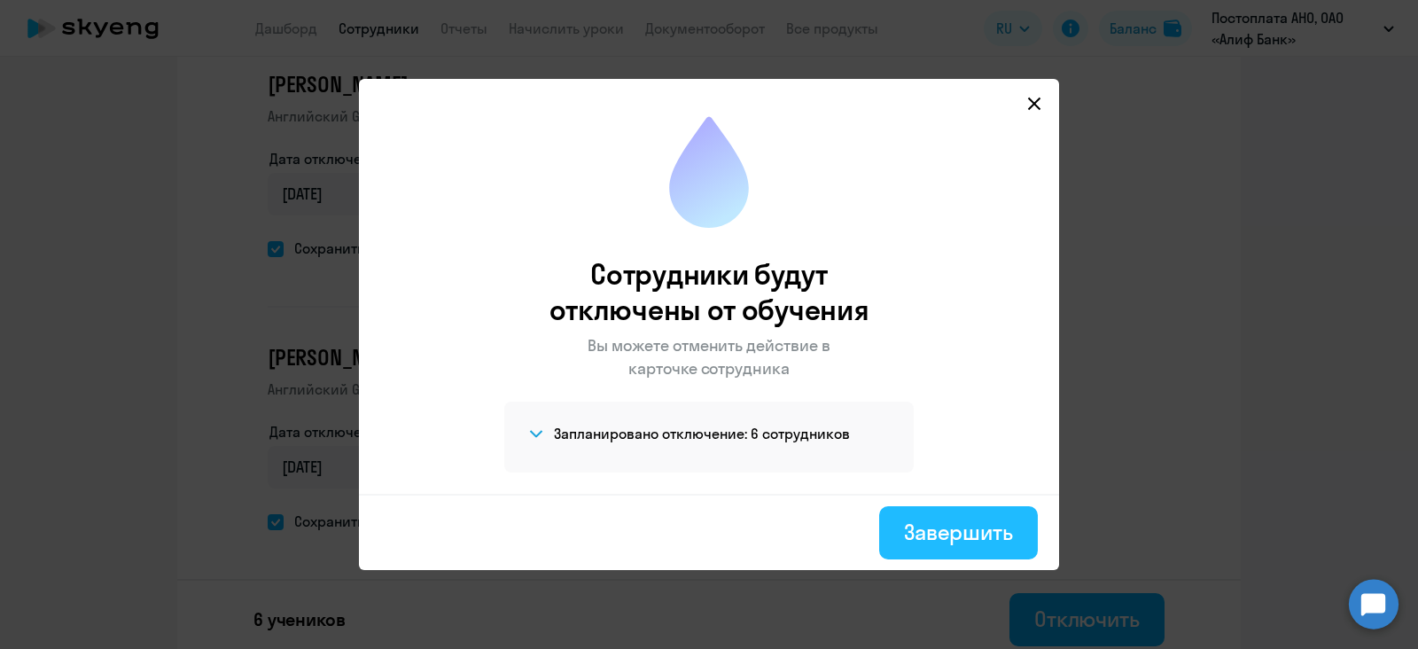
click at [952, 542] on div "Завершить" at bounding box center [958, 532] width 109 height 28
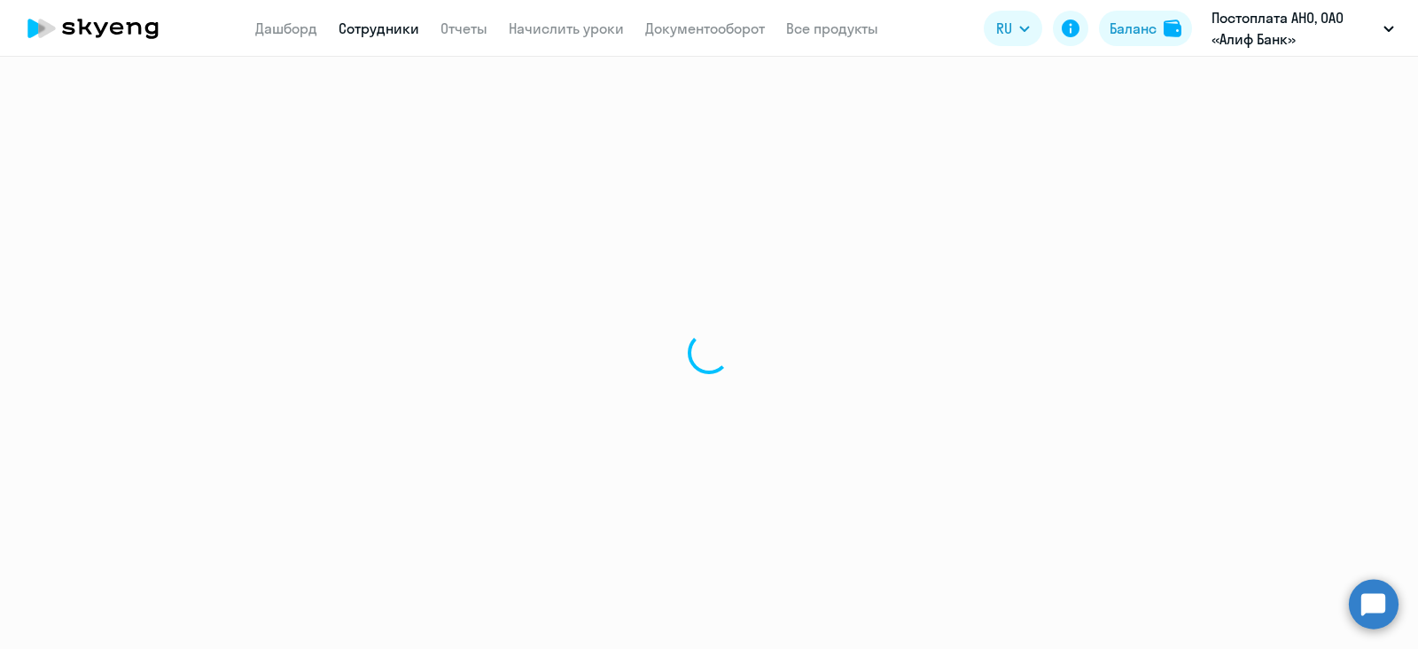
select select "30"
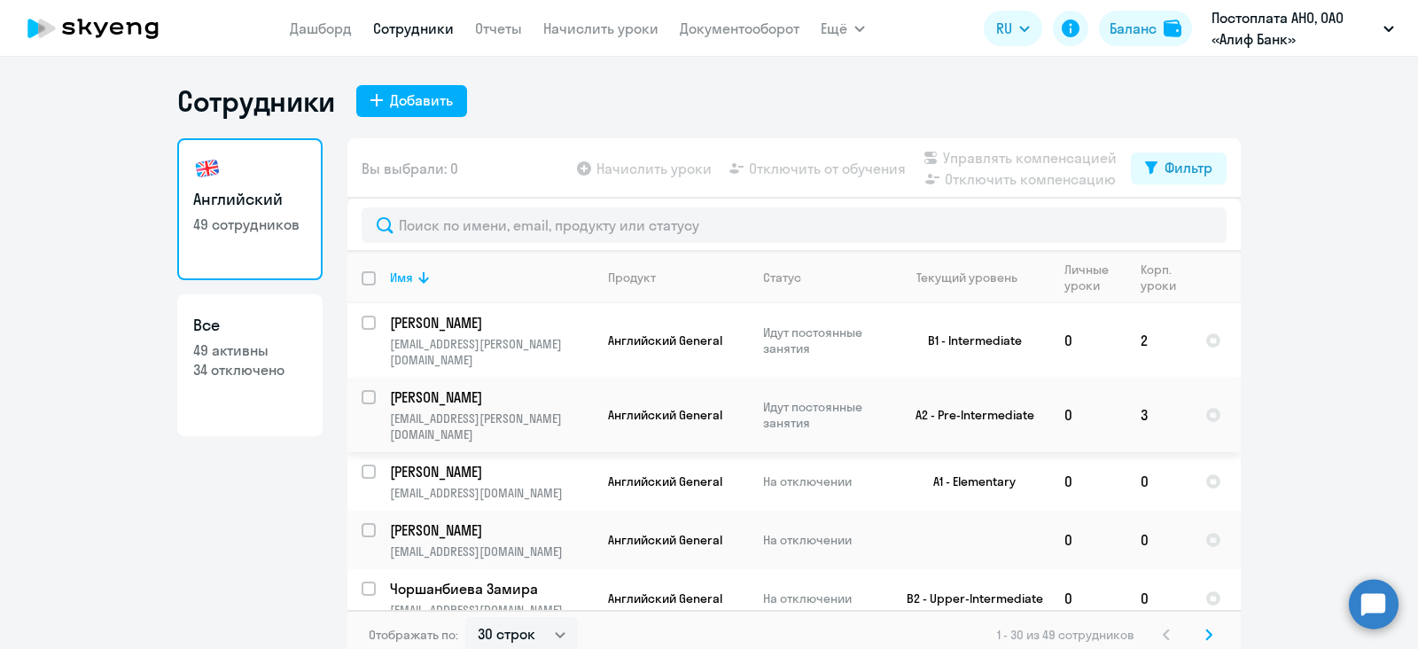
select select "30"
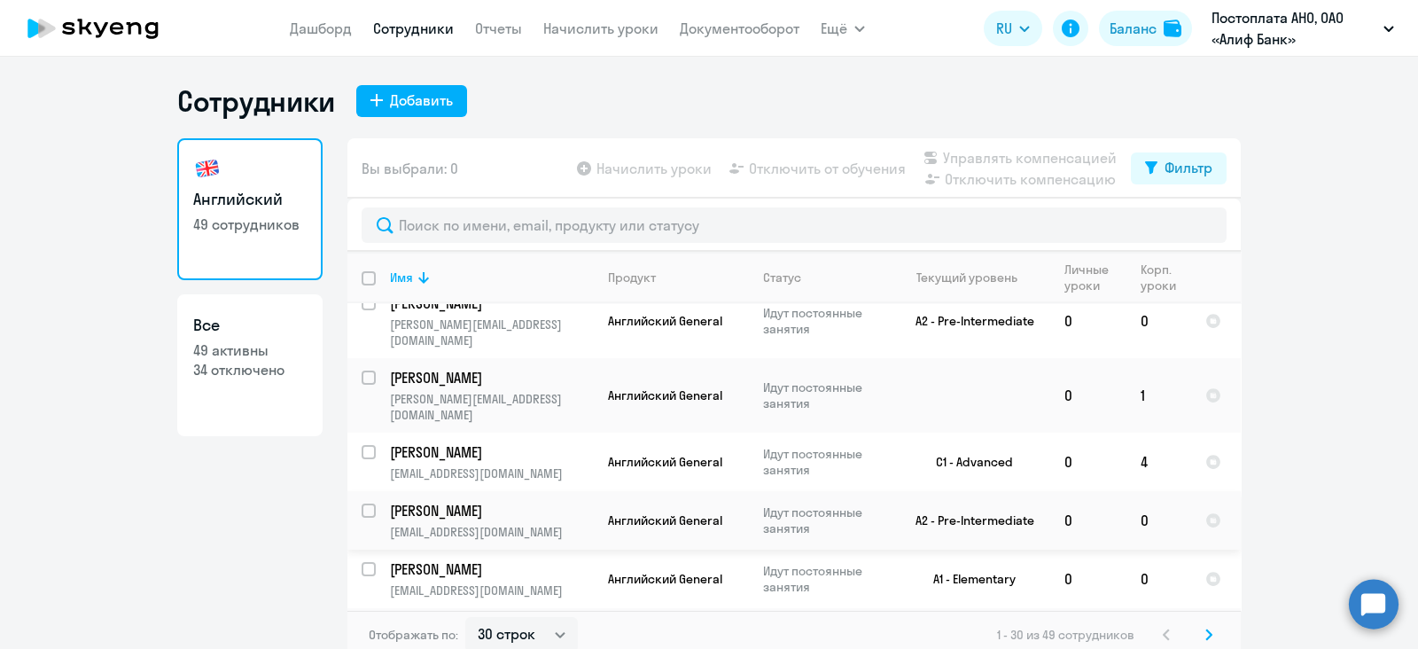
scroll to position [1478, 0]
